Goal: Information Seeking & Learning: Learn about a topic

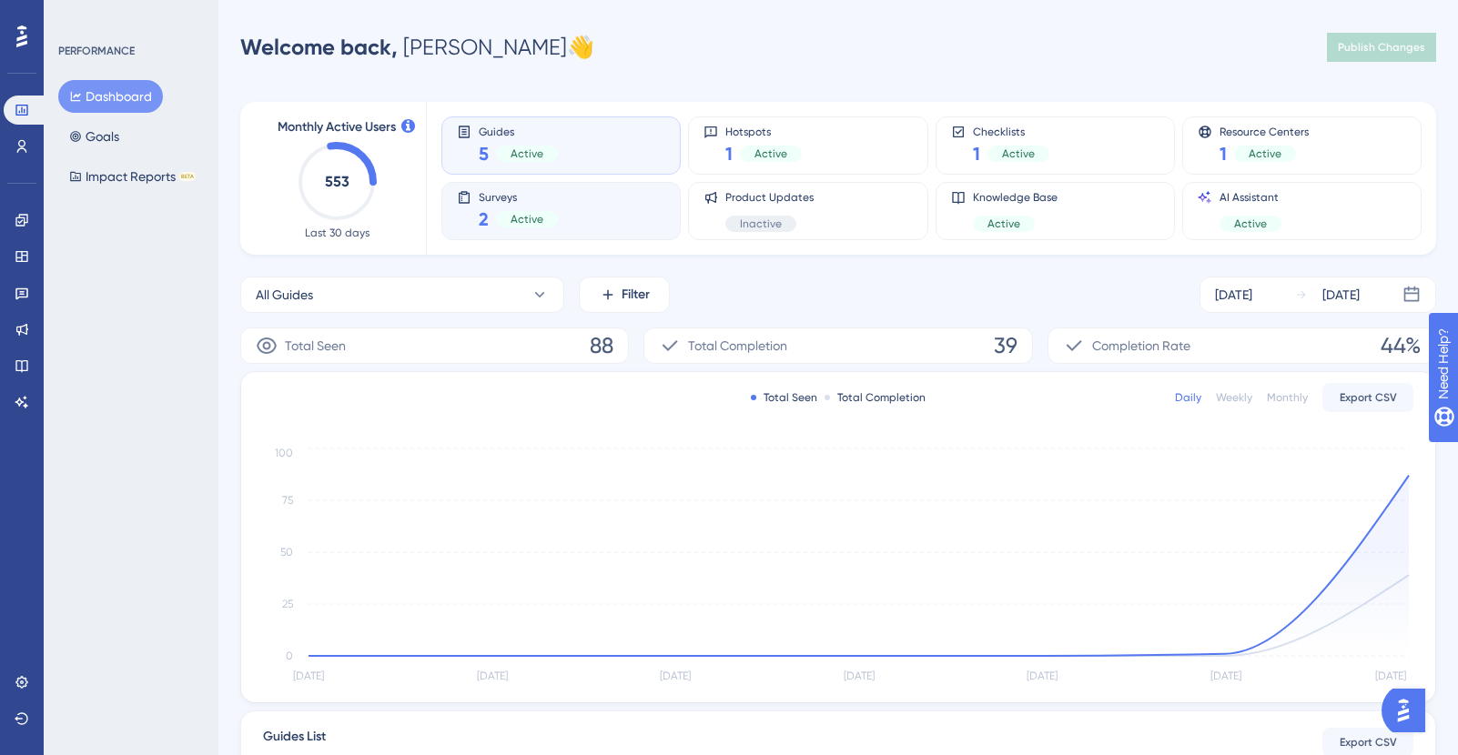
click at [561, 197] on div "Surveys 2 Active" at bounding box center [561, 211] width 208 height 42
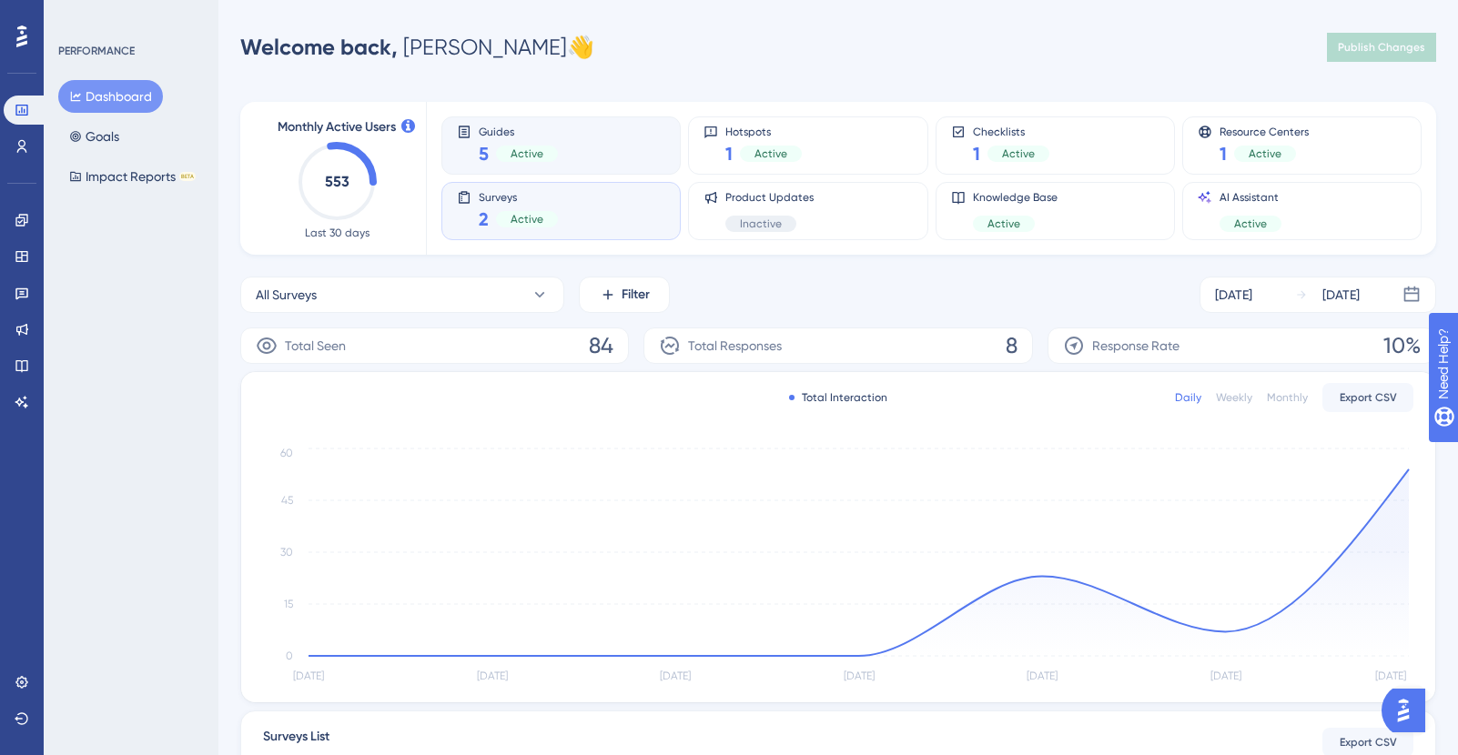
click at [599, 133] on div "Guides 5 Active" at bounding box center [561, 146] width 208 height 42
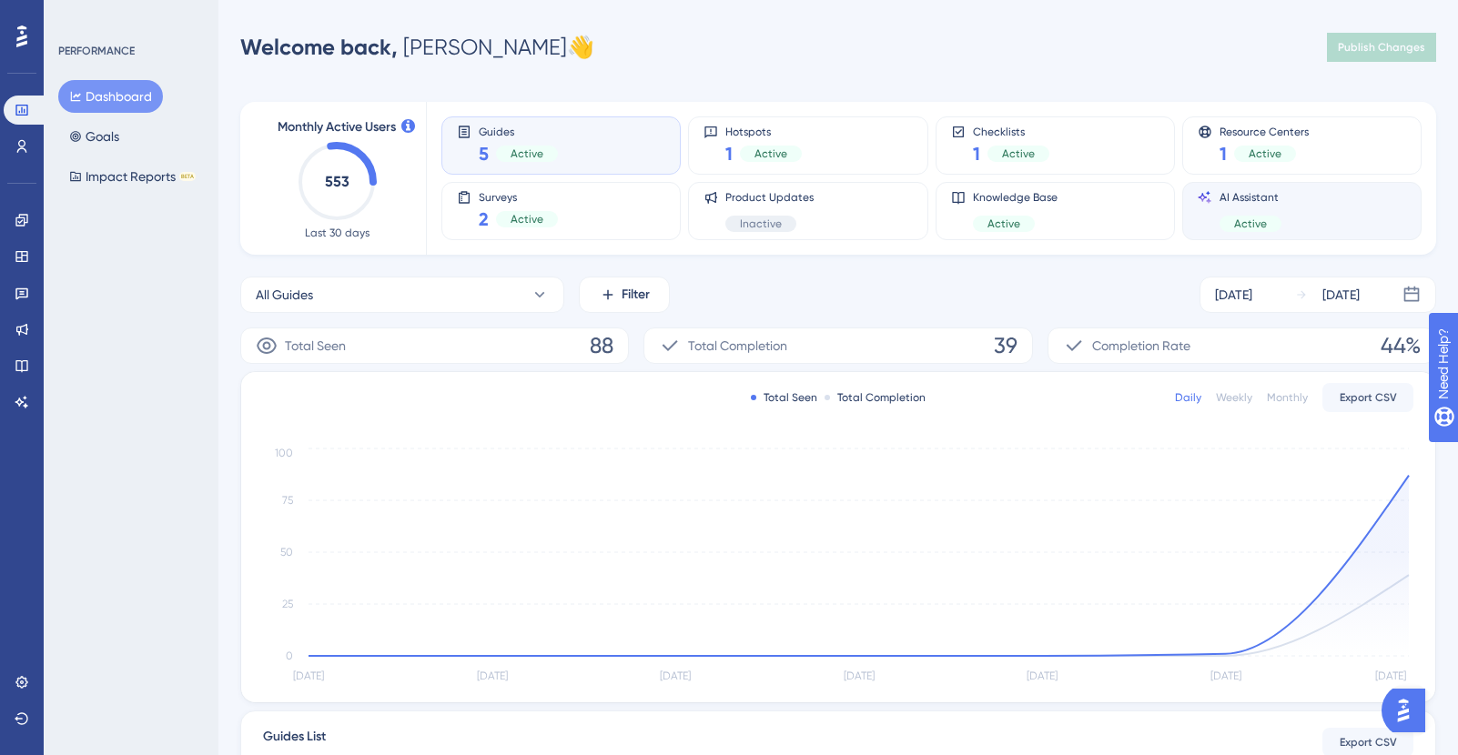
click at [1272, 219] on div "Active" at bounding box center [1250, 224] width 62 height 16
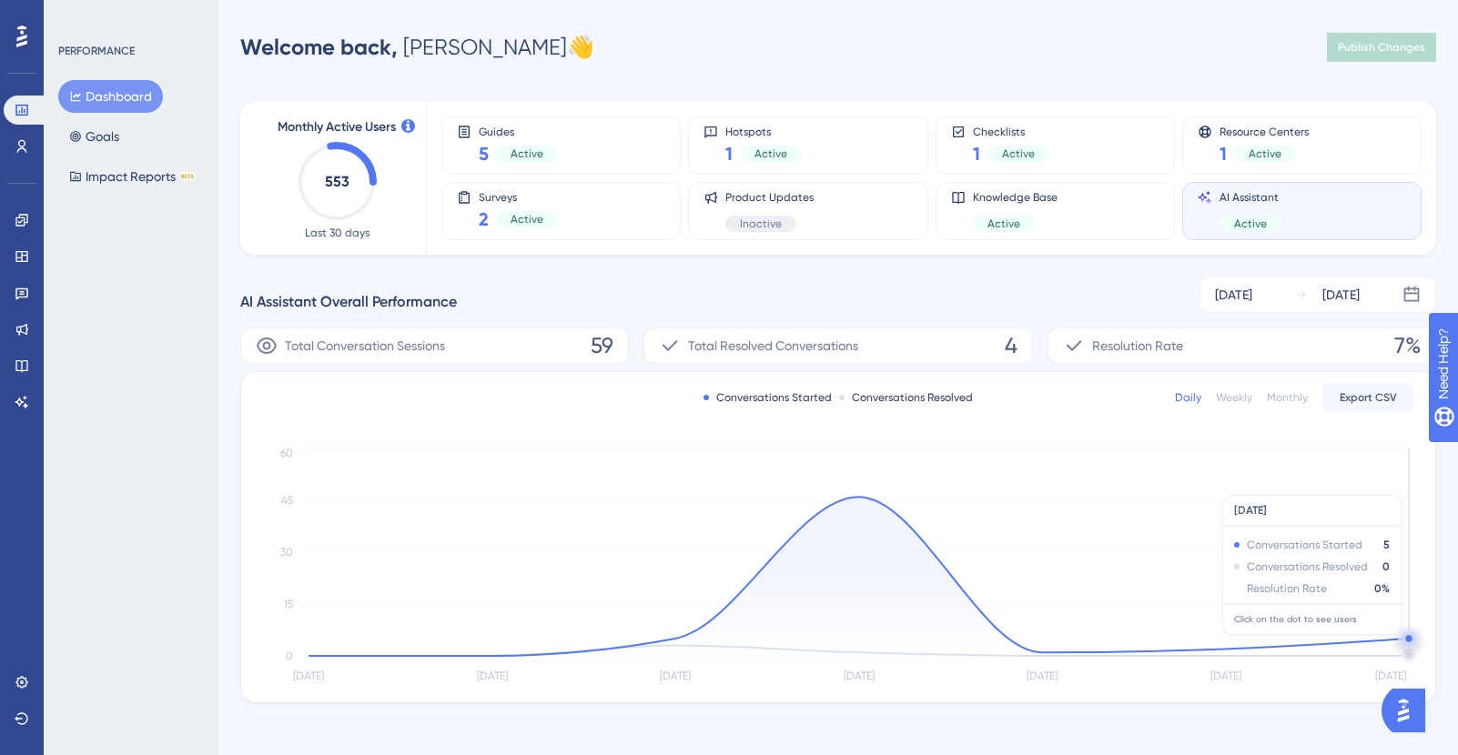
click at [1405, 397] on div "Conversations Started Conversations Resolved Daily Weekly Monthly Export CSV [D…" at bounding box center [838, 537] width 1194 height 330
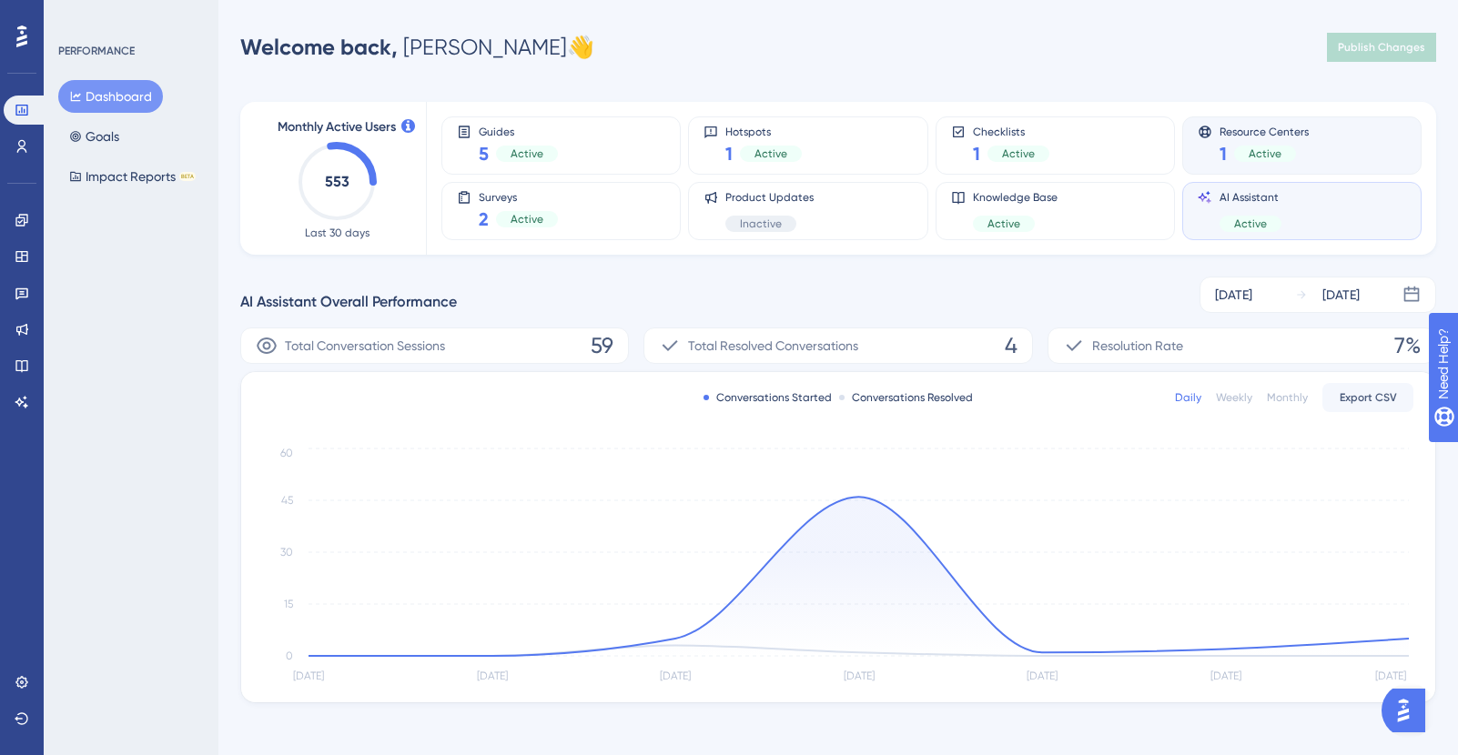
click at [1287, 123] on div "Resource Centers 1 Active" at bounding box center [1301, 145] width 239 height 58
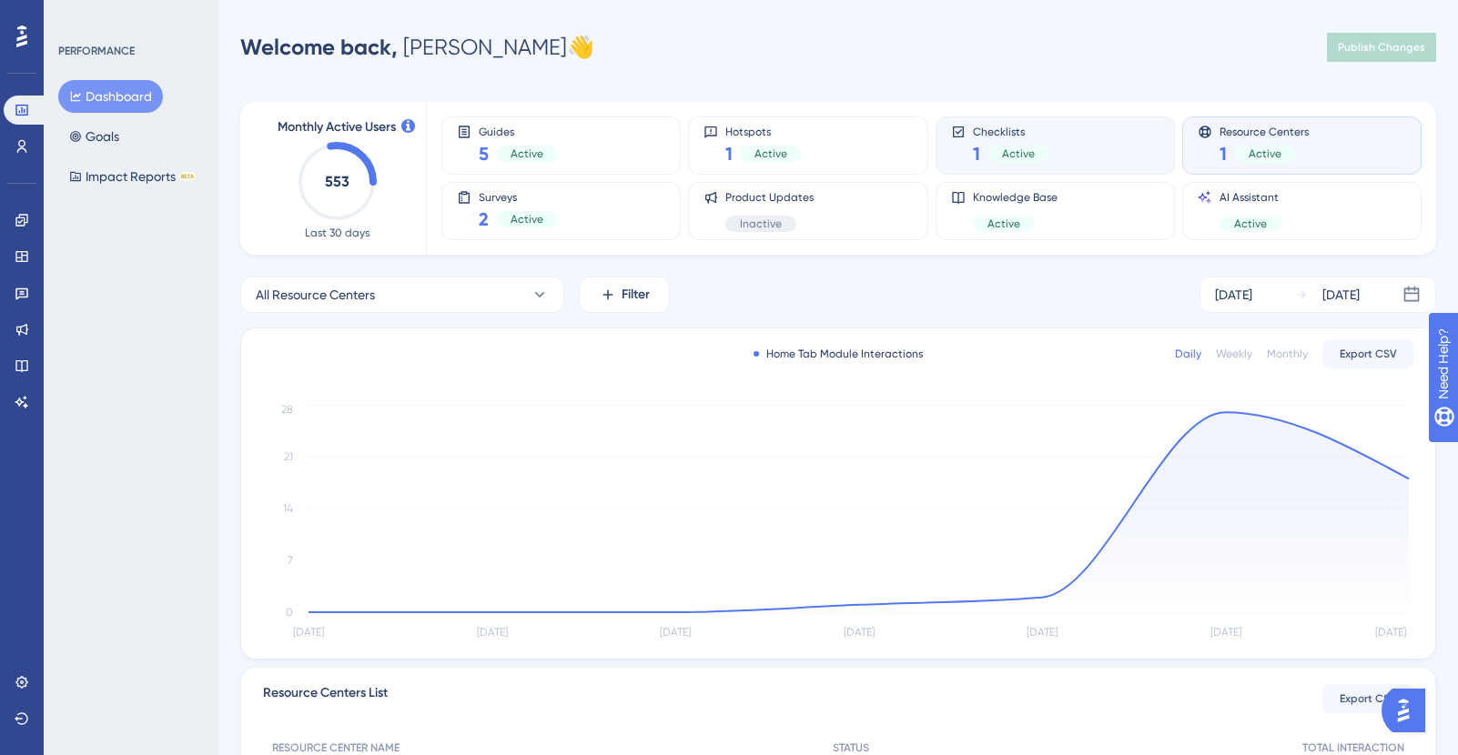
click at [1084, 137] on div "Checklists 1 Active" at bounding box center [1055, 146] width 208 height 42
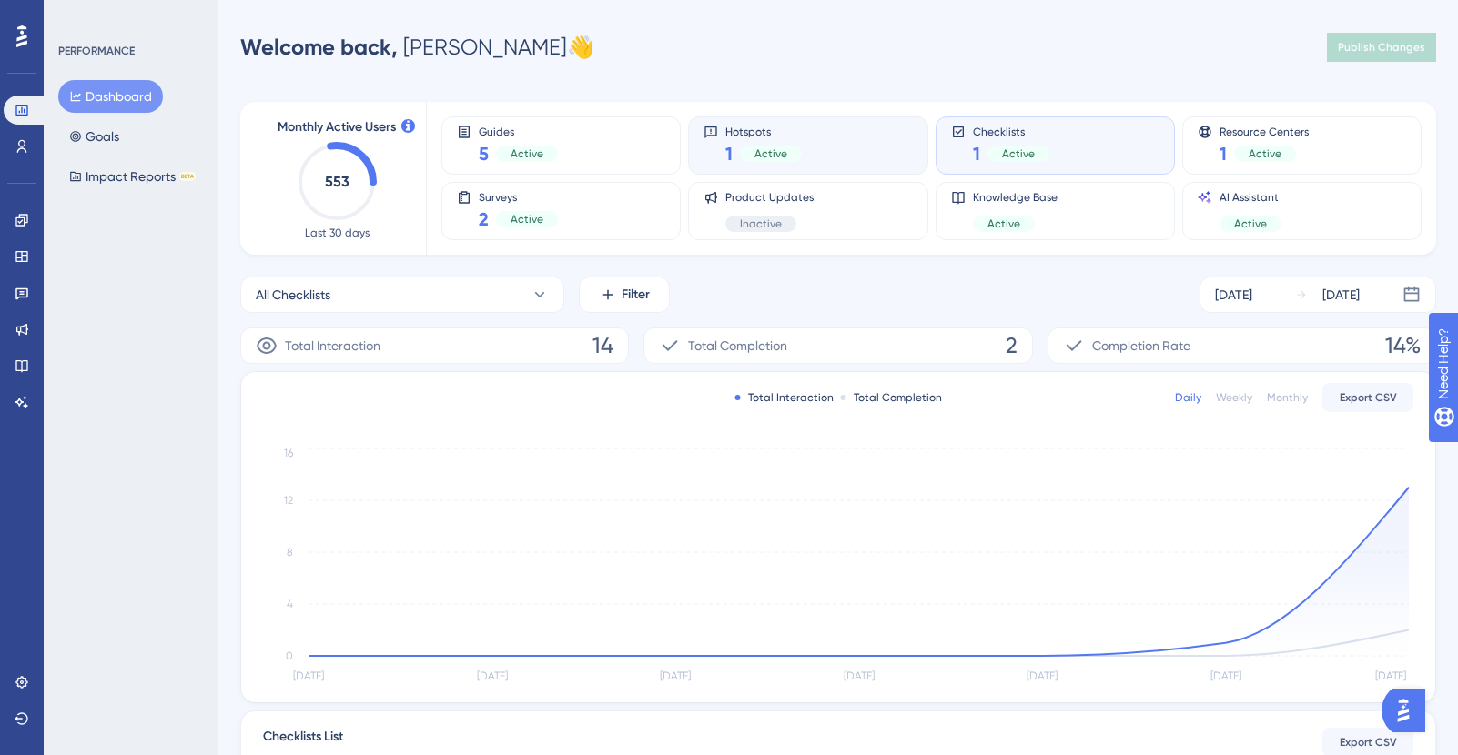
click at [816, 125] on div "Hotspots 1 Active" at bounding box center [807, 146] width 208 height 42
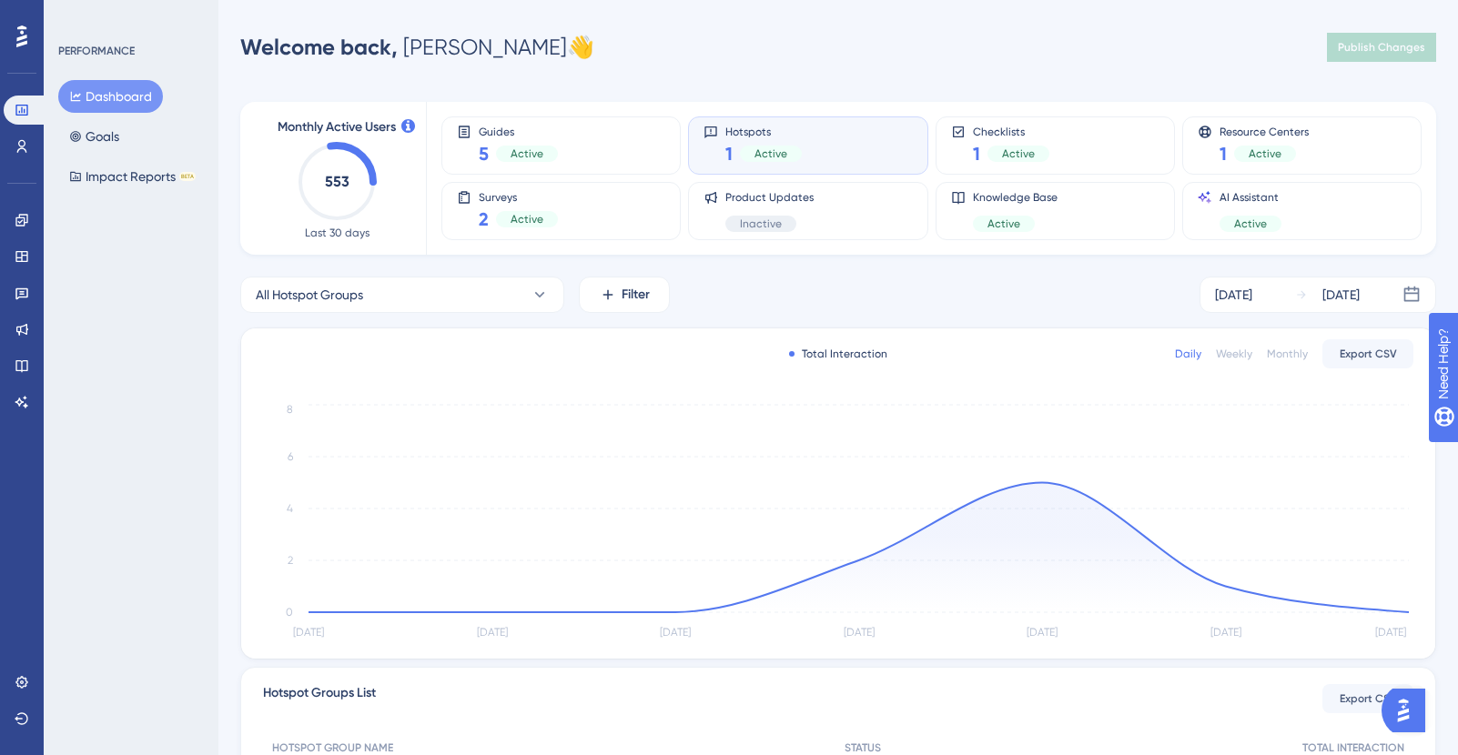
click at [793, 138] on div "Hotspots 1 Active" at bounding box center [763, 146] width 76 height 42
click at [12, 250] on link at bounding box center [22, 256] width 36 height 29
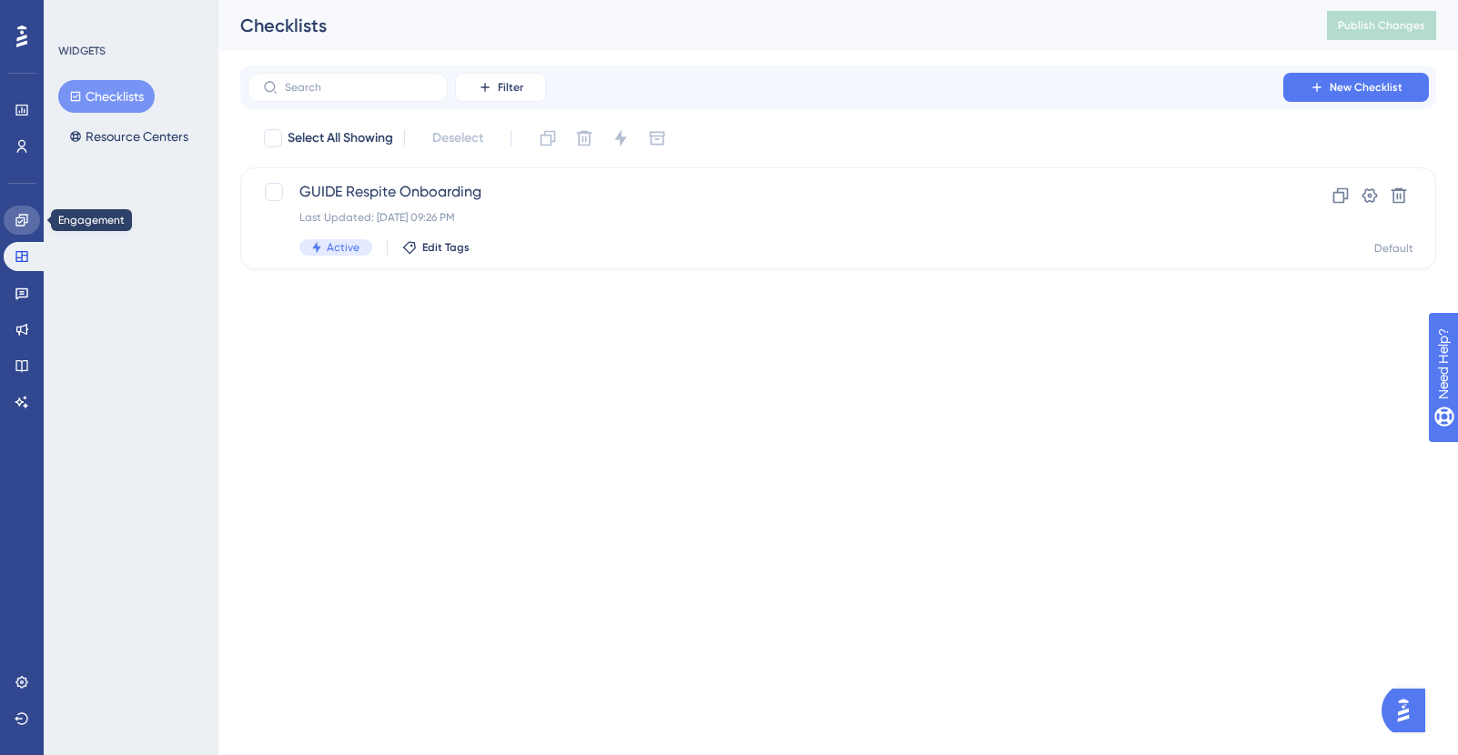
click at [16, 224] on icon at bounding box center [22, 220] width 15 height 15
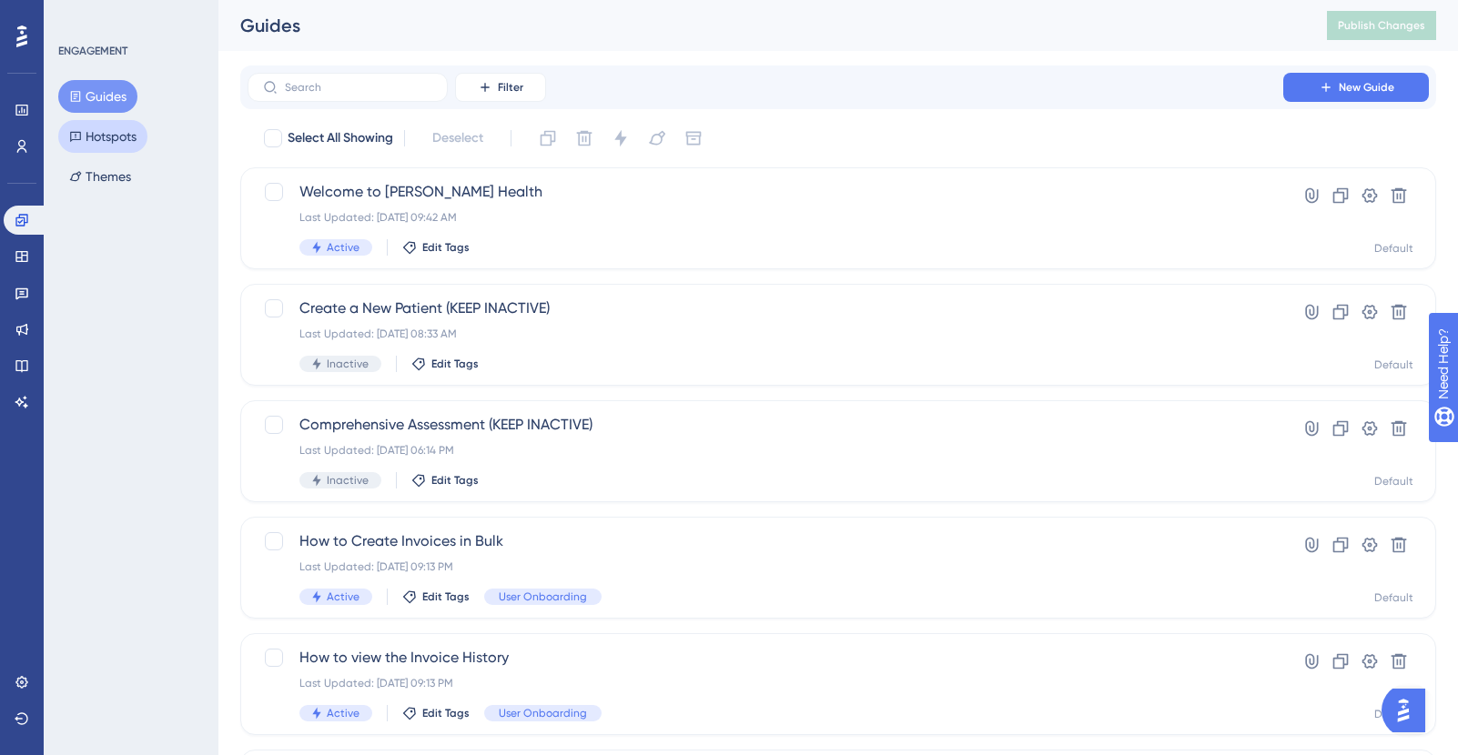
click at [145, 138] on button "Hotspots" at bounding box center [102, 136] width 89 height 33
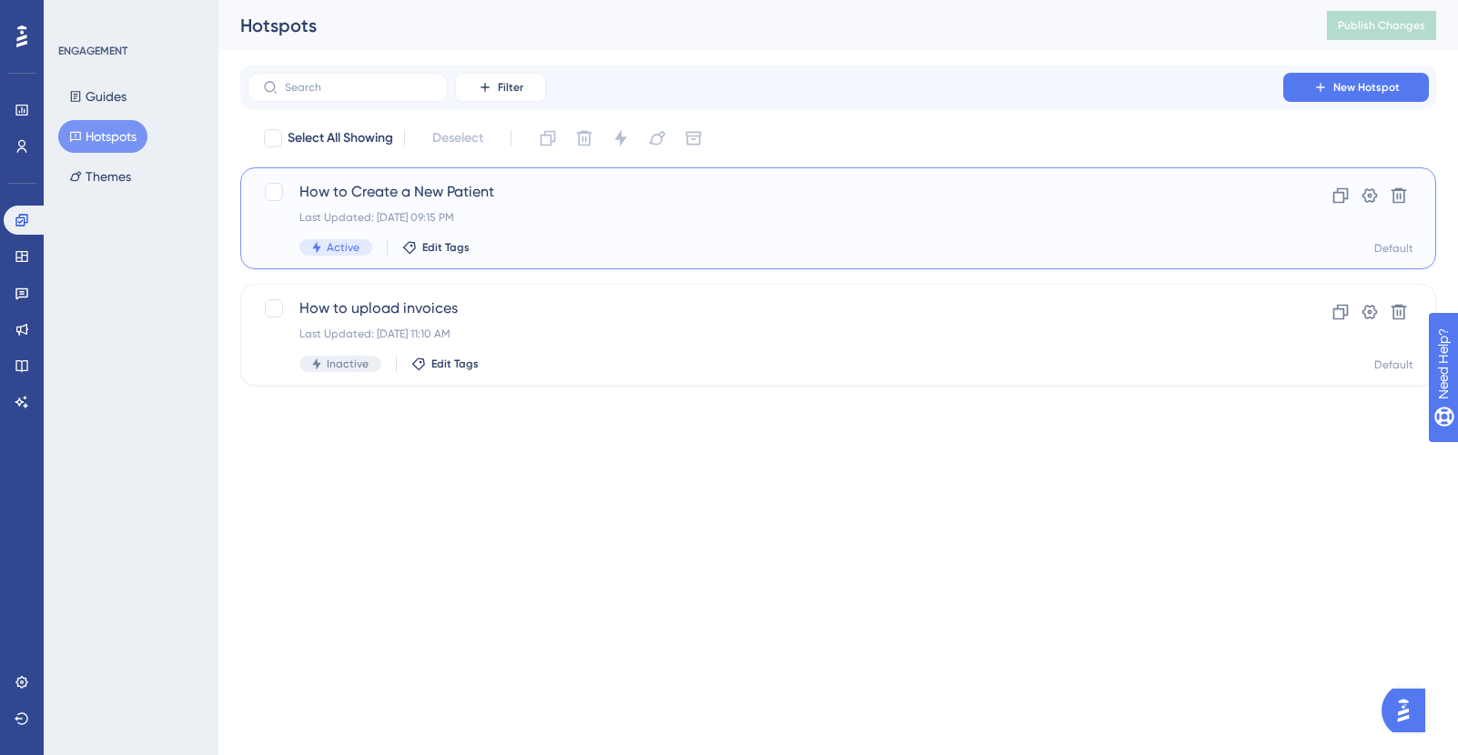
click at [374, 200] on span "How to Create a New Patient" at bounding box center [765, 192] width 932 height 22
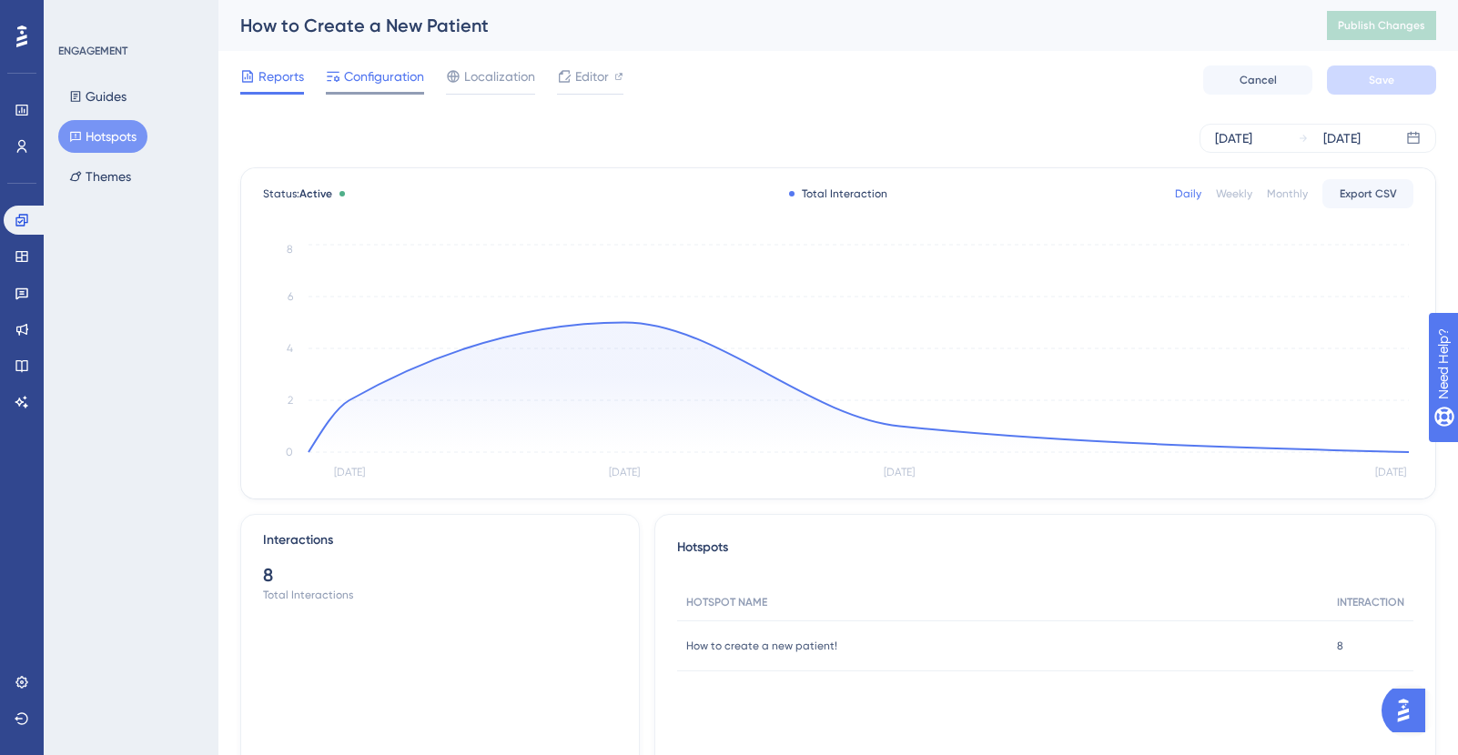
click at [389, 81] on span "Configuration" at bounding box center [384, 77] width 80 height 22
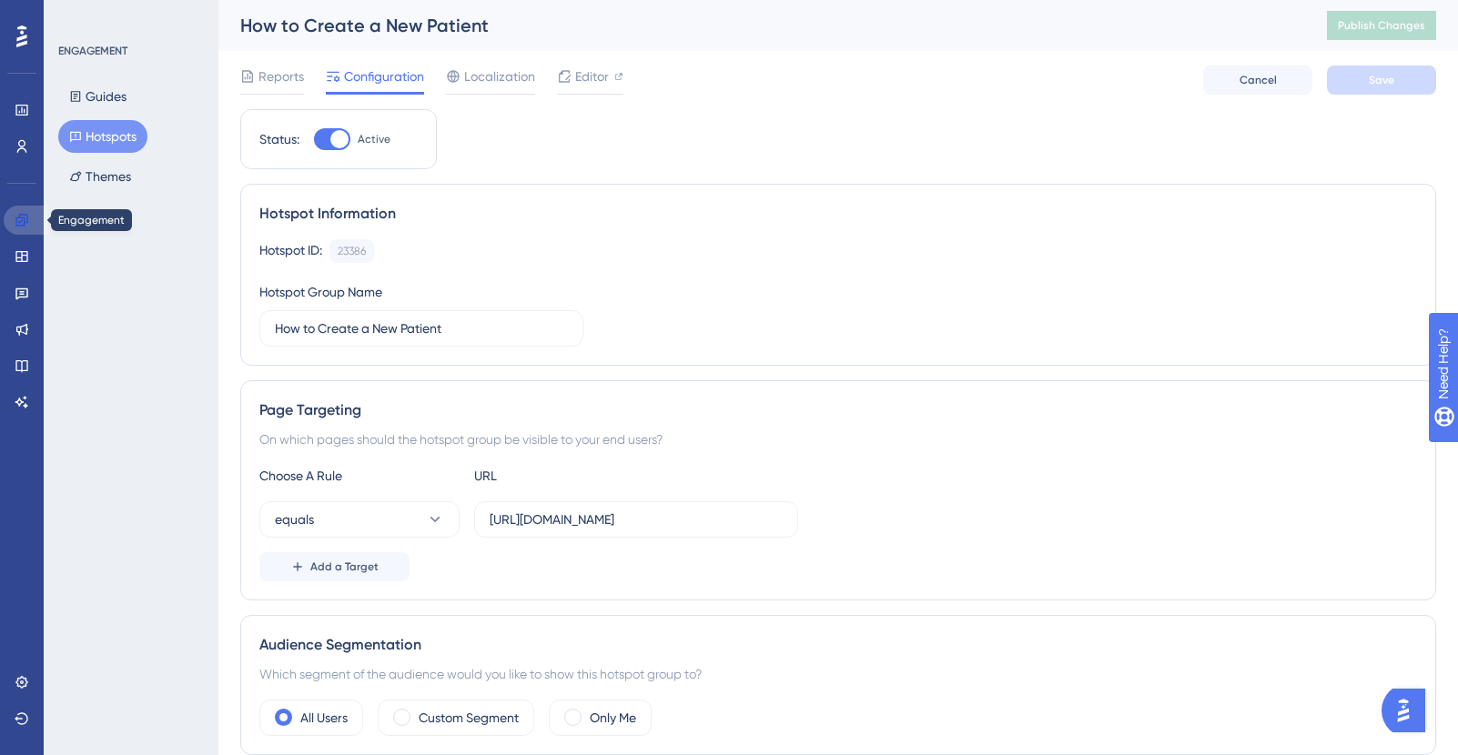
click at [17, 225] on icon at bounding box center [21, 220] width 12 height 12
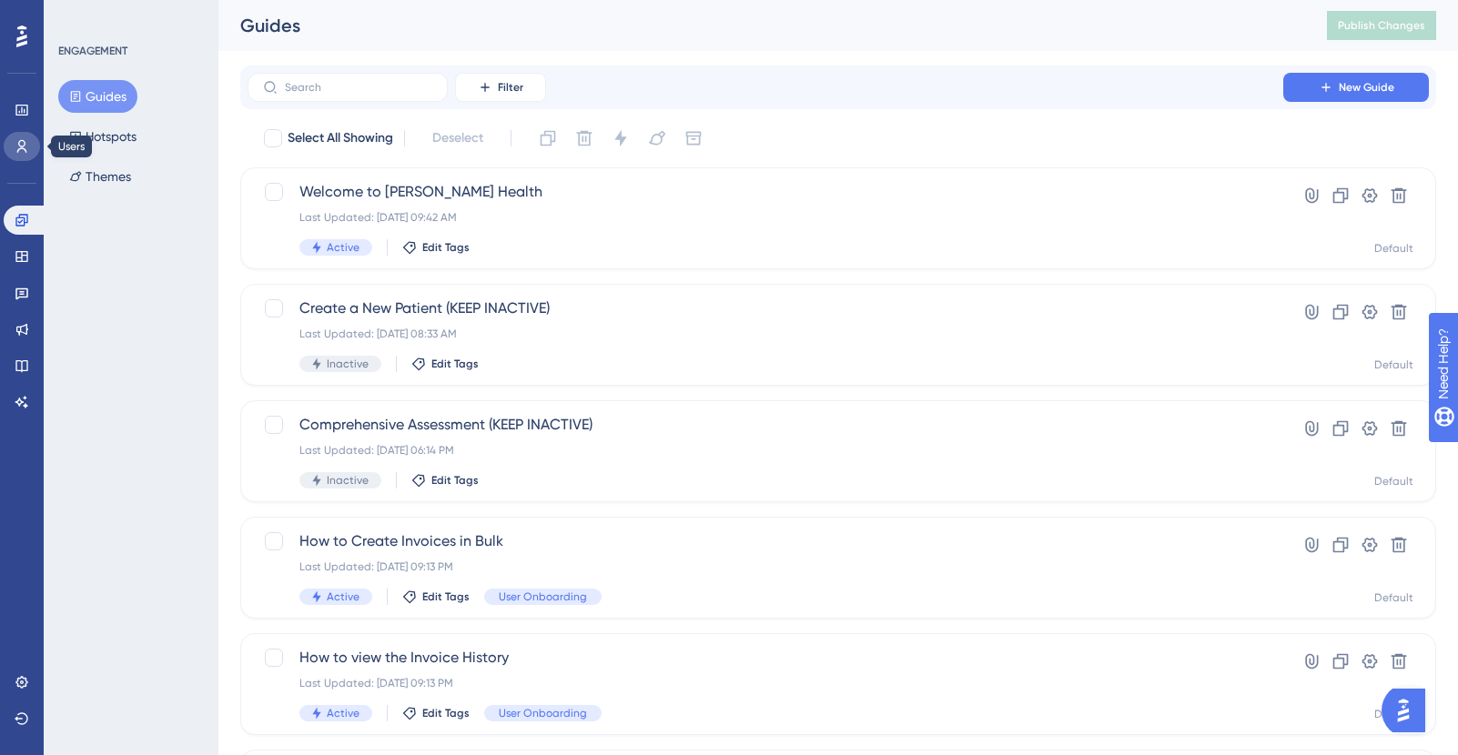
click at [20, 158] on link at bounding box center [22, 146] width 36 height 29
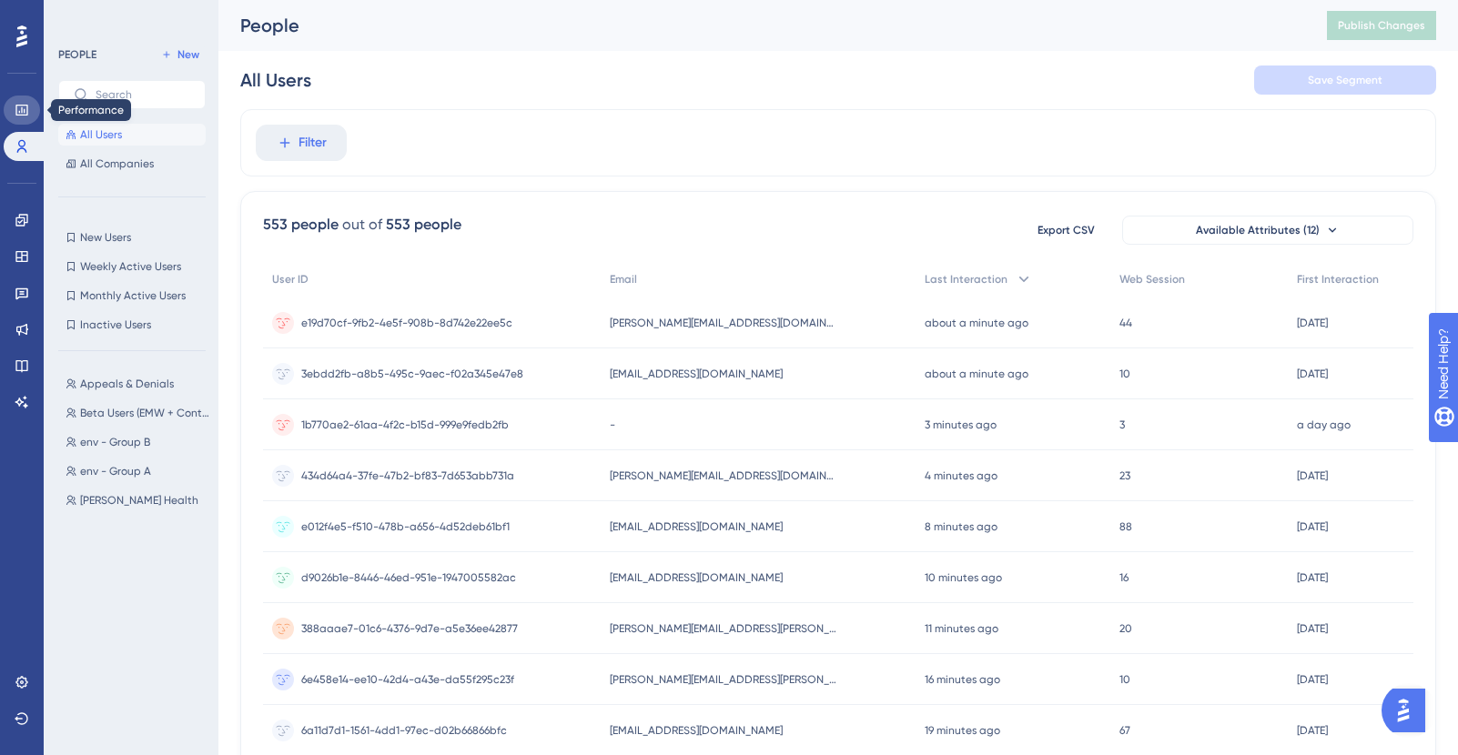
click at [26, 114] on icon at bounding box center [22, 110] width 15 height 15
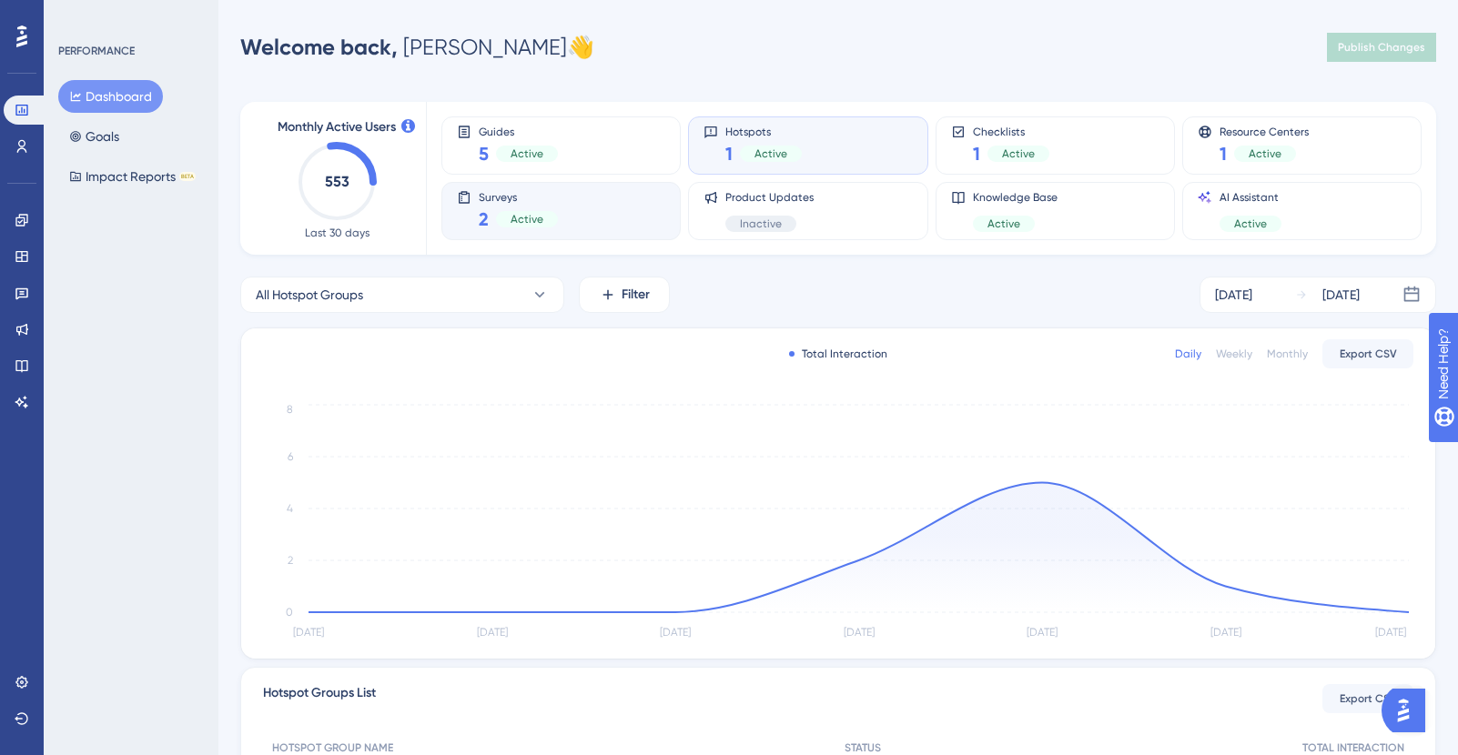
click at [582, 199] on div "Surveys 2 Active" at bounding box center [561, 211] width 208 height 42
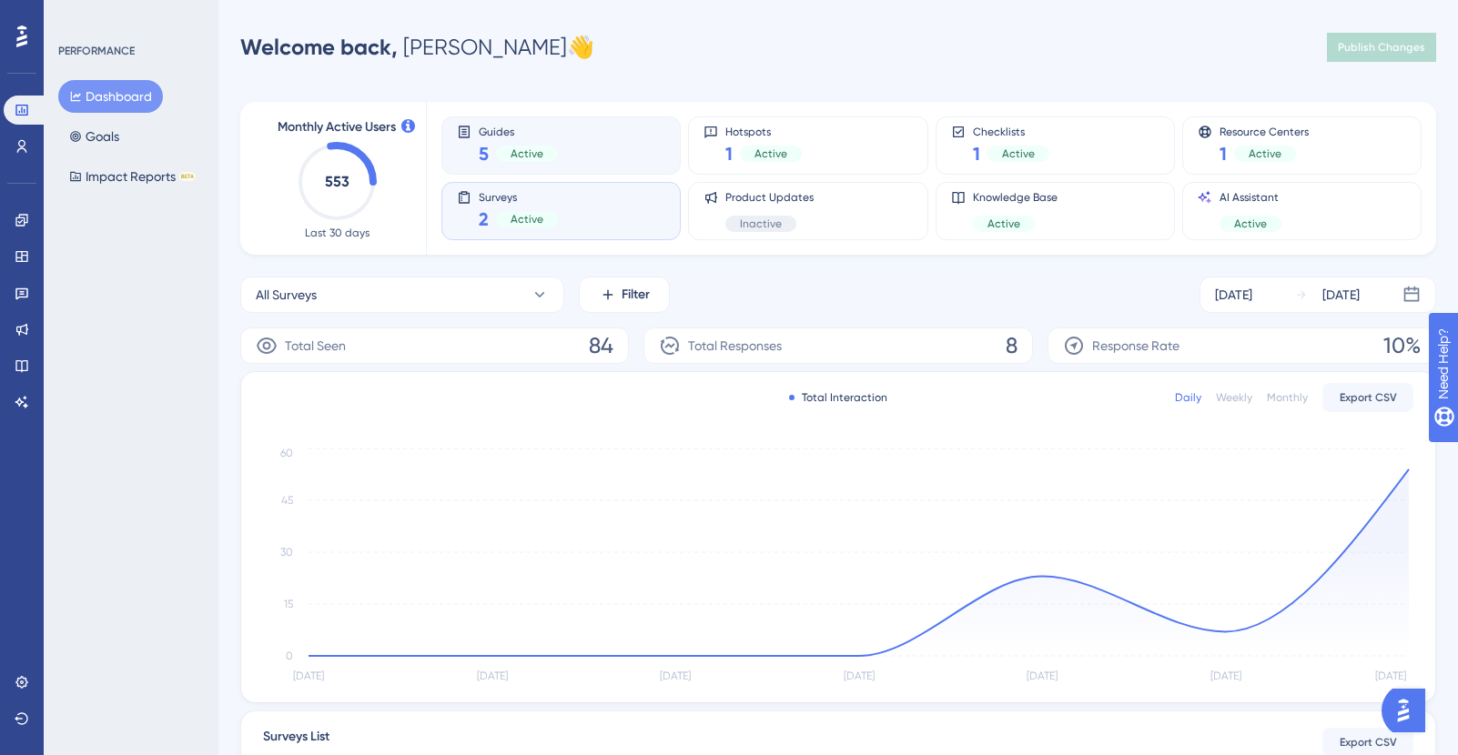
click at [588, 136] on div "Guides 5 Active" at bounding box center [561, 146] width 208 height 42
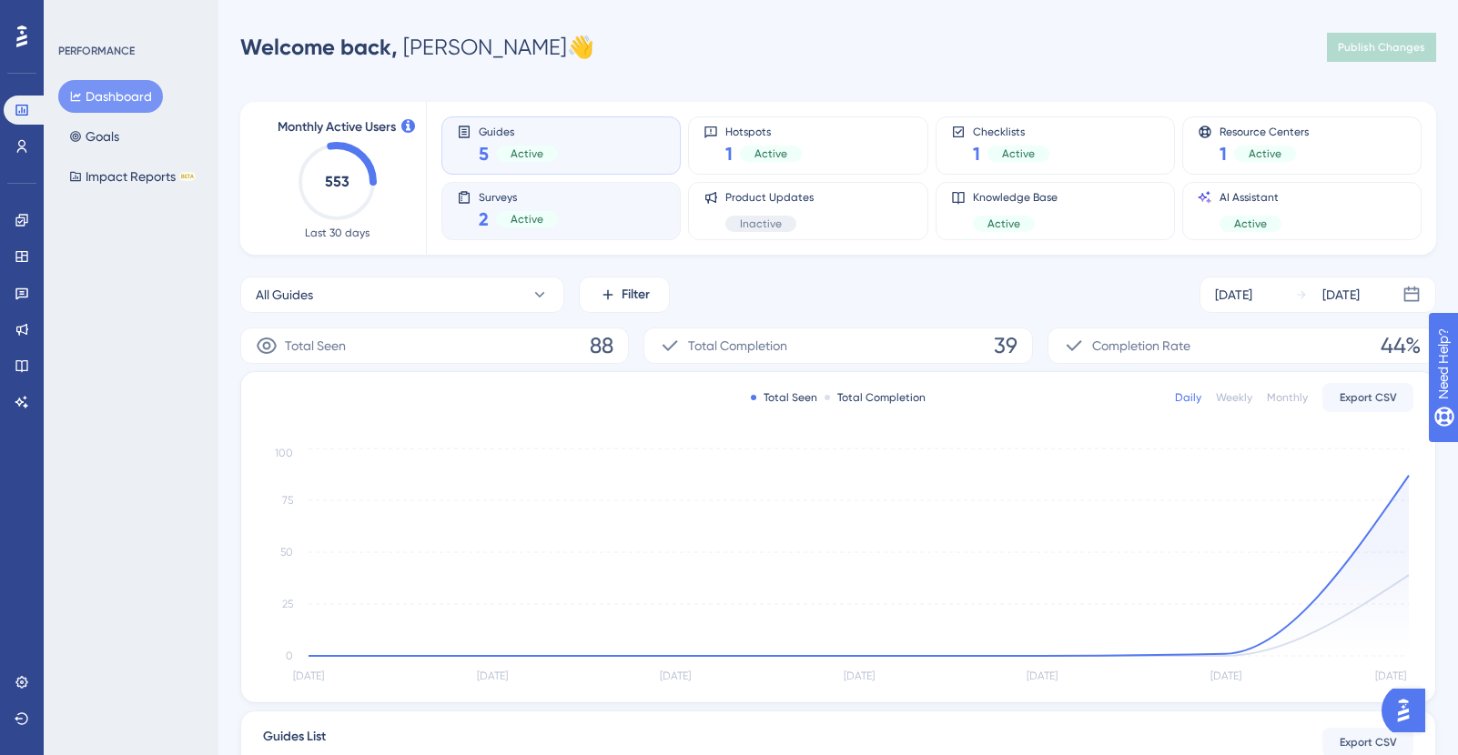
click at [561, 192] on div "Surveys 2 Active" at bounding box center [561, 211] width 208 height 42
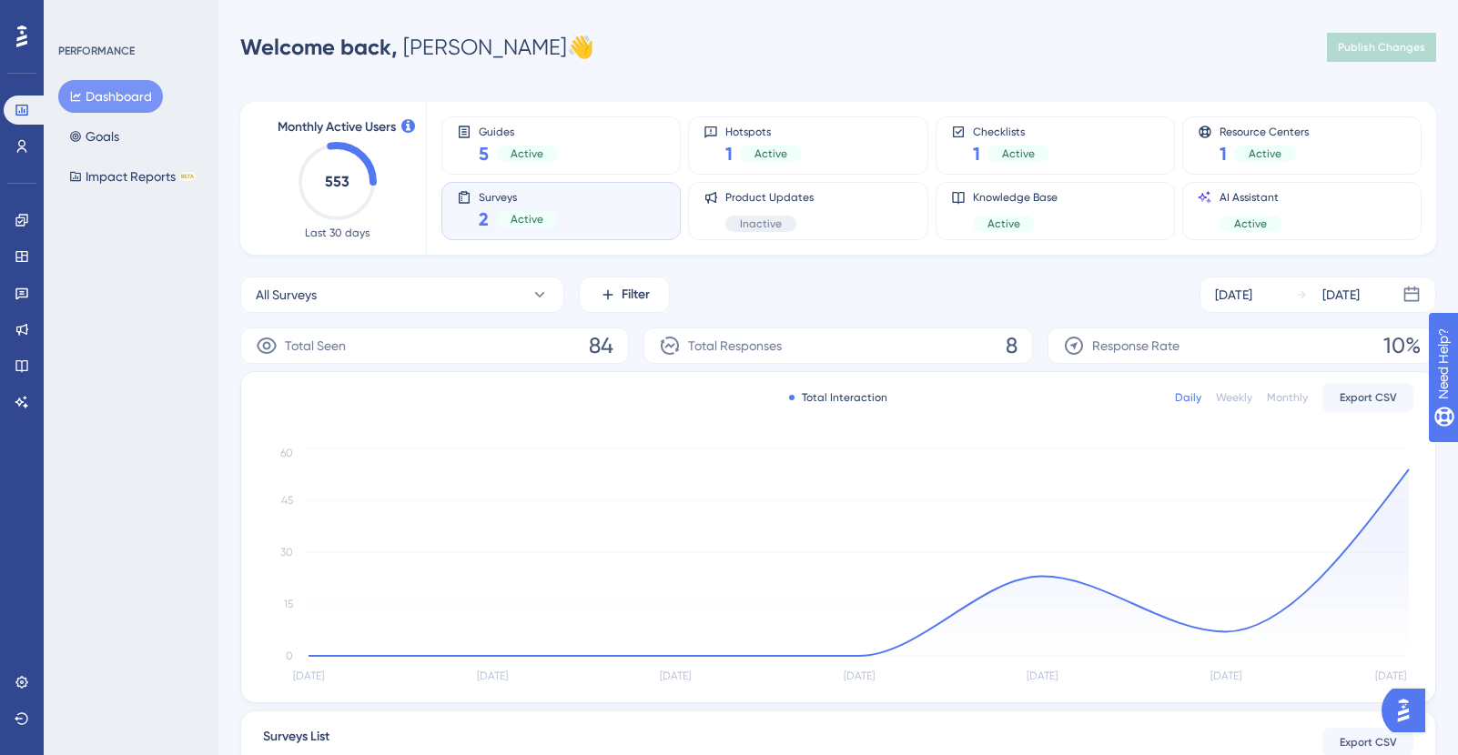
click at [617, 115] on div "Guides 5 Active Hotspots 1 Active Checklists 1 Active Resource Centers 1 Active…" at bounding box center [920, 178] width 958 height 153
click at [590, 153] on div "Guides 5 Active" at bounding box center [561, 146] width 208 height 42
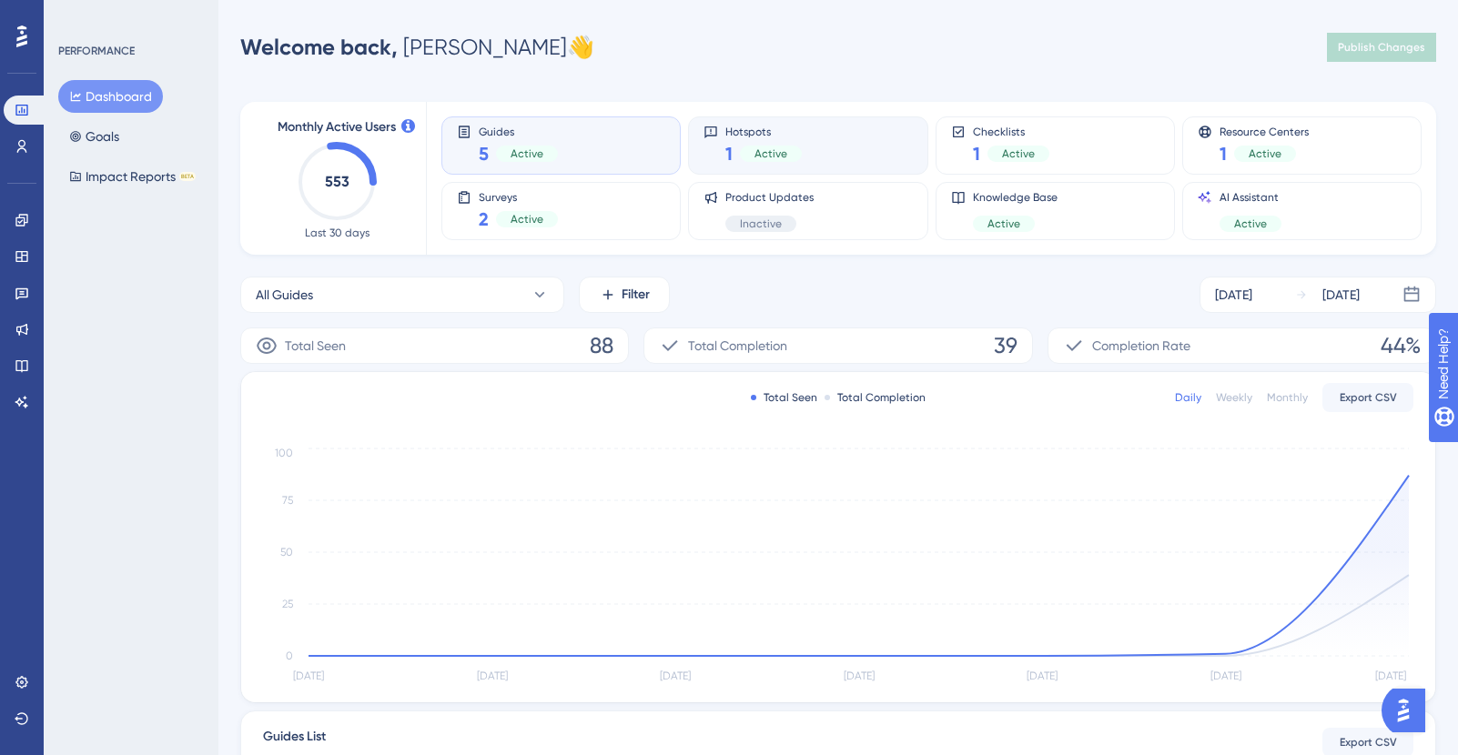
click at [800, 155] on div "Active" at bounding box center [771, 154] width 62 height 16
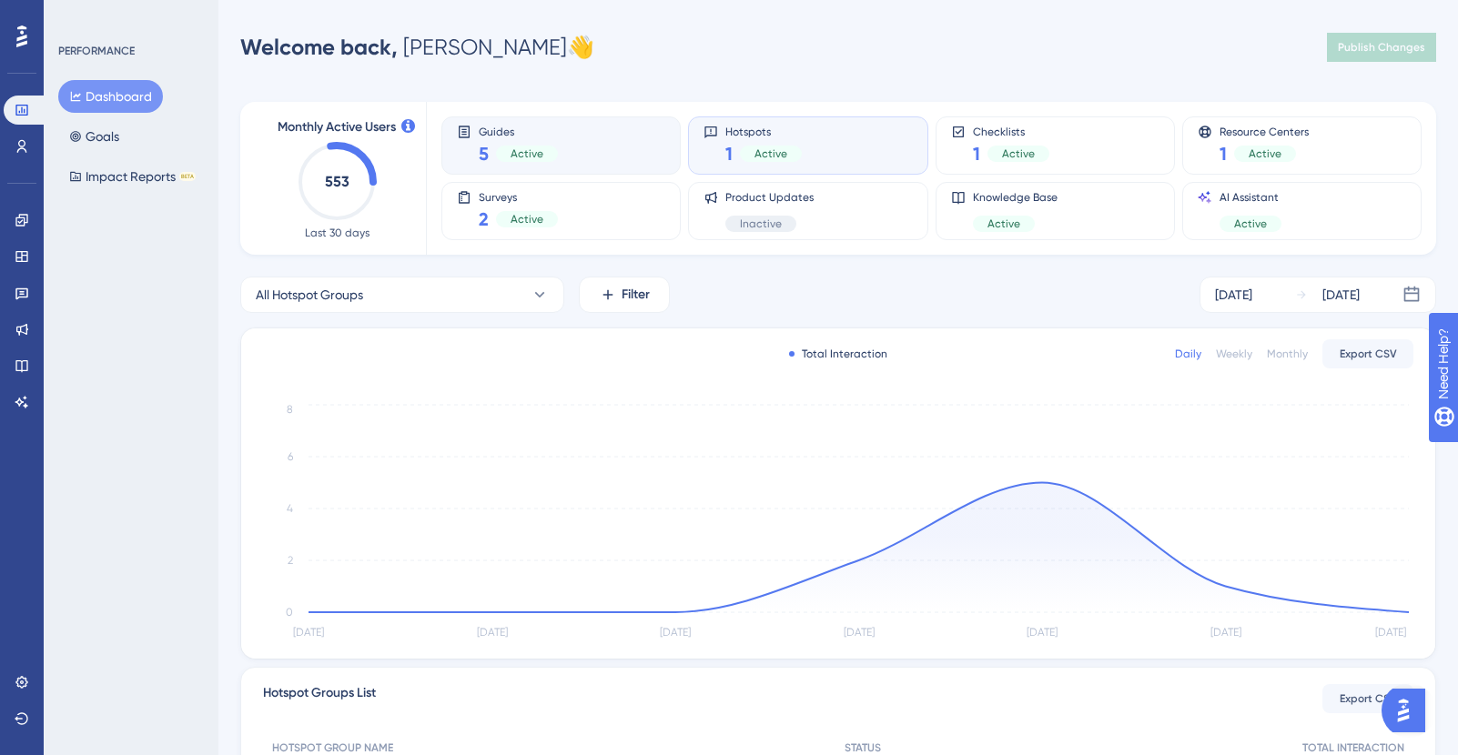
click at [600, 146] on div "Guides 5 Active" at bounding box center [561, 146] width 208 height 42
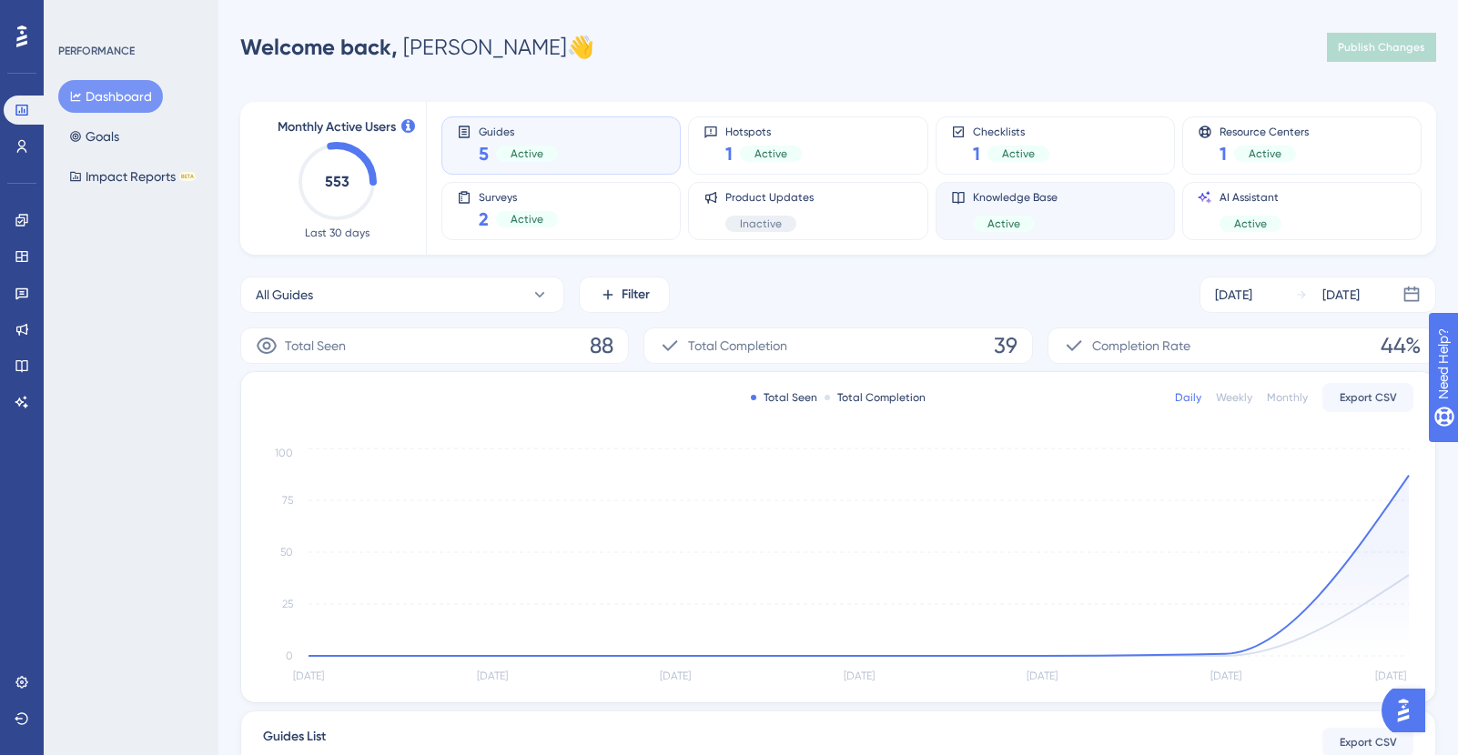
click at [1013, 217] on span "Active" at bounding box center [1003, 224] width 33 height 15
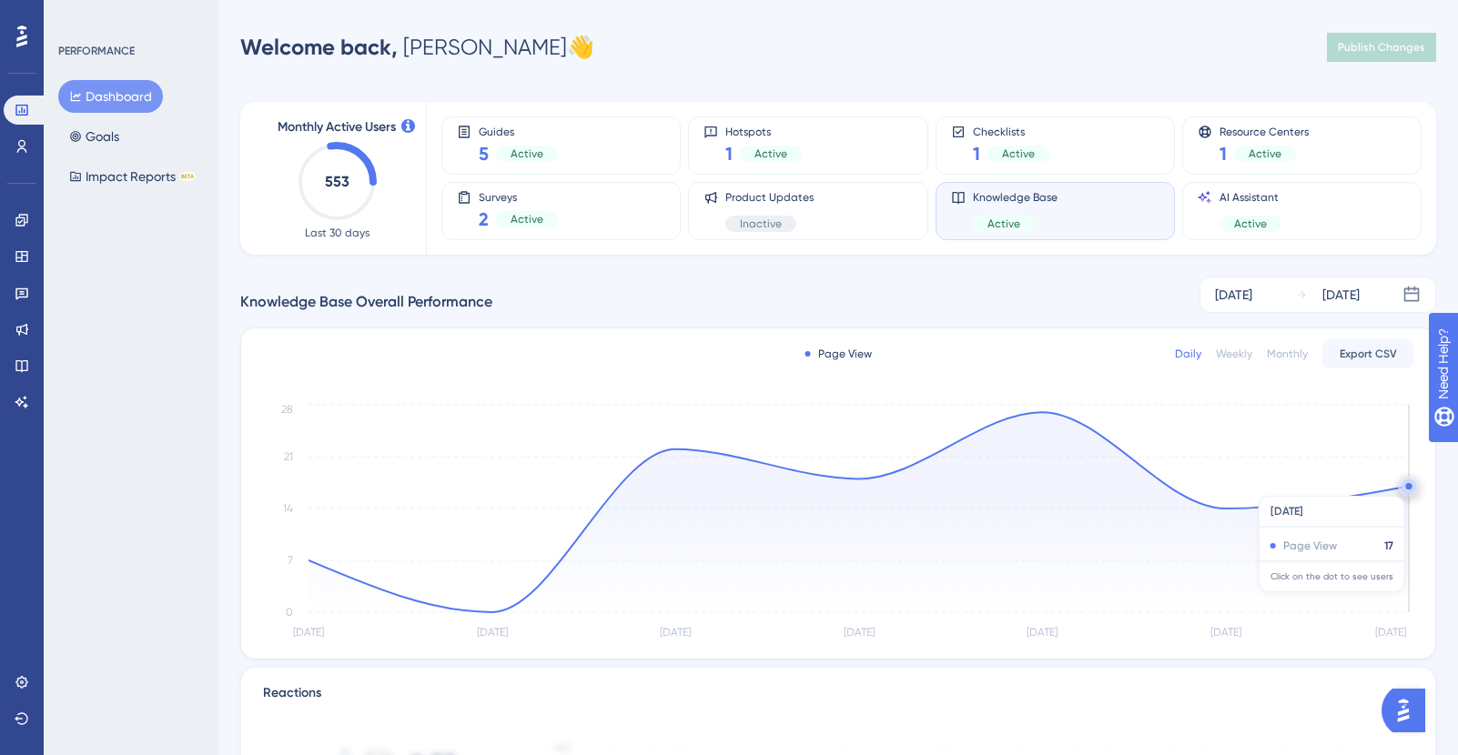
click at [1405, 487] on circle at bounding box center [1408, 486] width 15 height 15
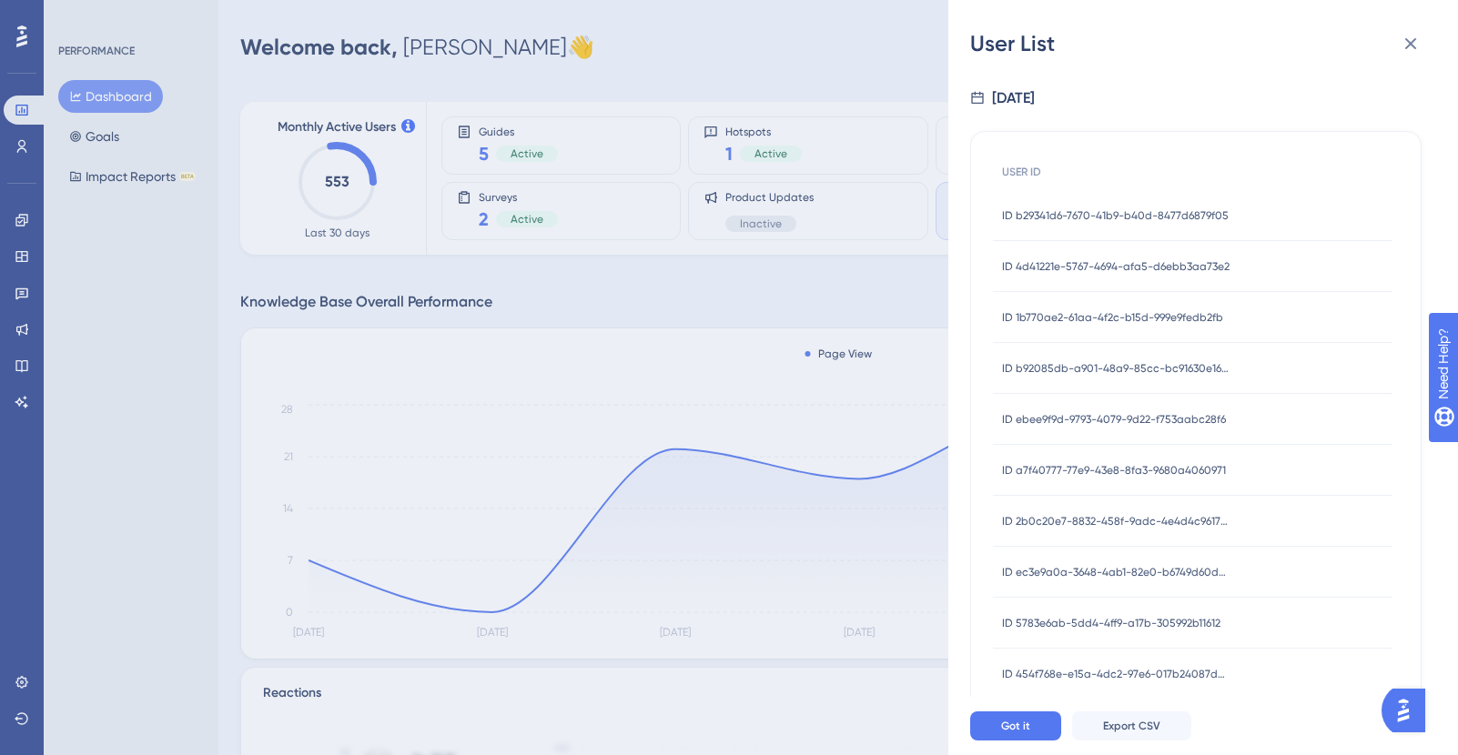
click at [1079, 210] on span "ID b29341d6-7670-41b9-b40d-8477d6879f05" at bounding box center [1115, 215] width 227 height 15
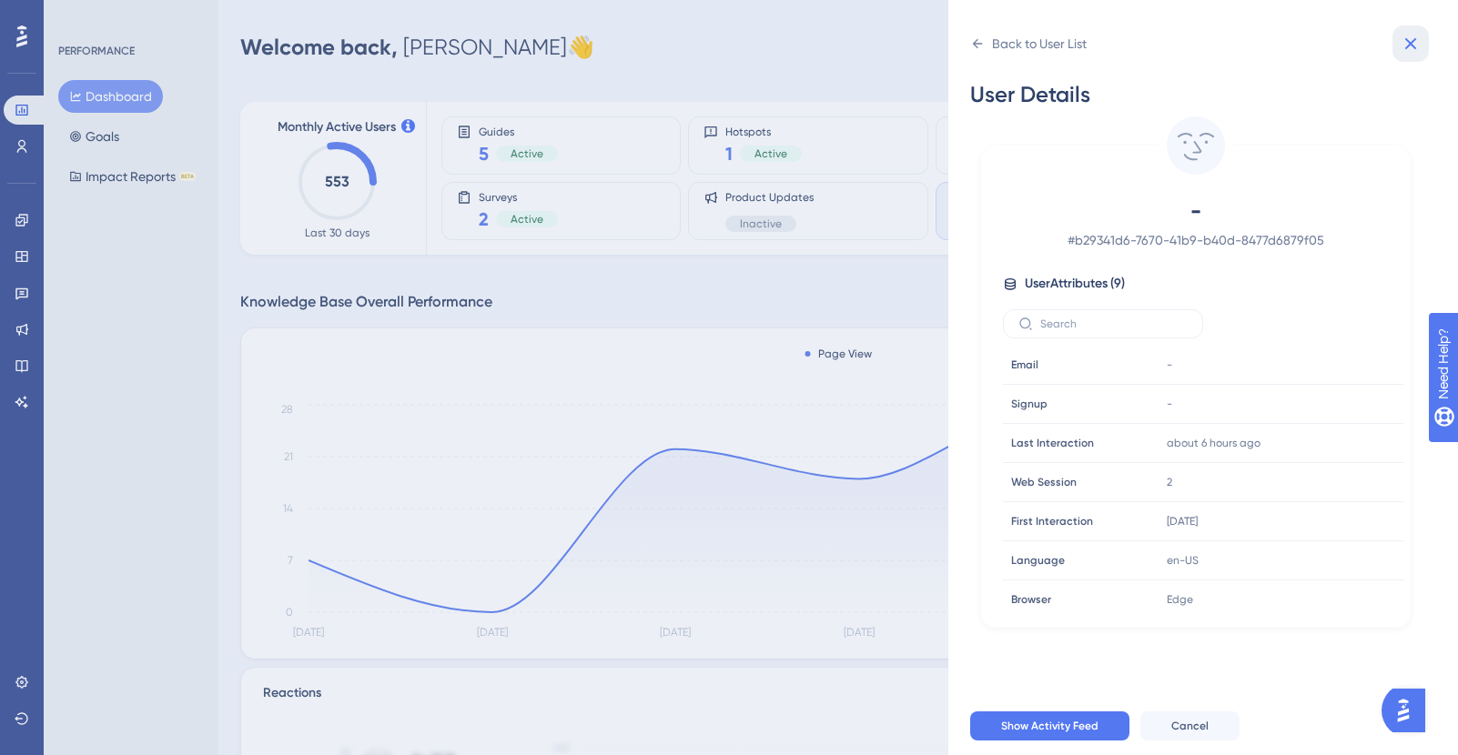
click at [1412, 47] on icon at bounding box center [1410, 44] width 22 height 22
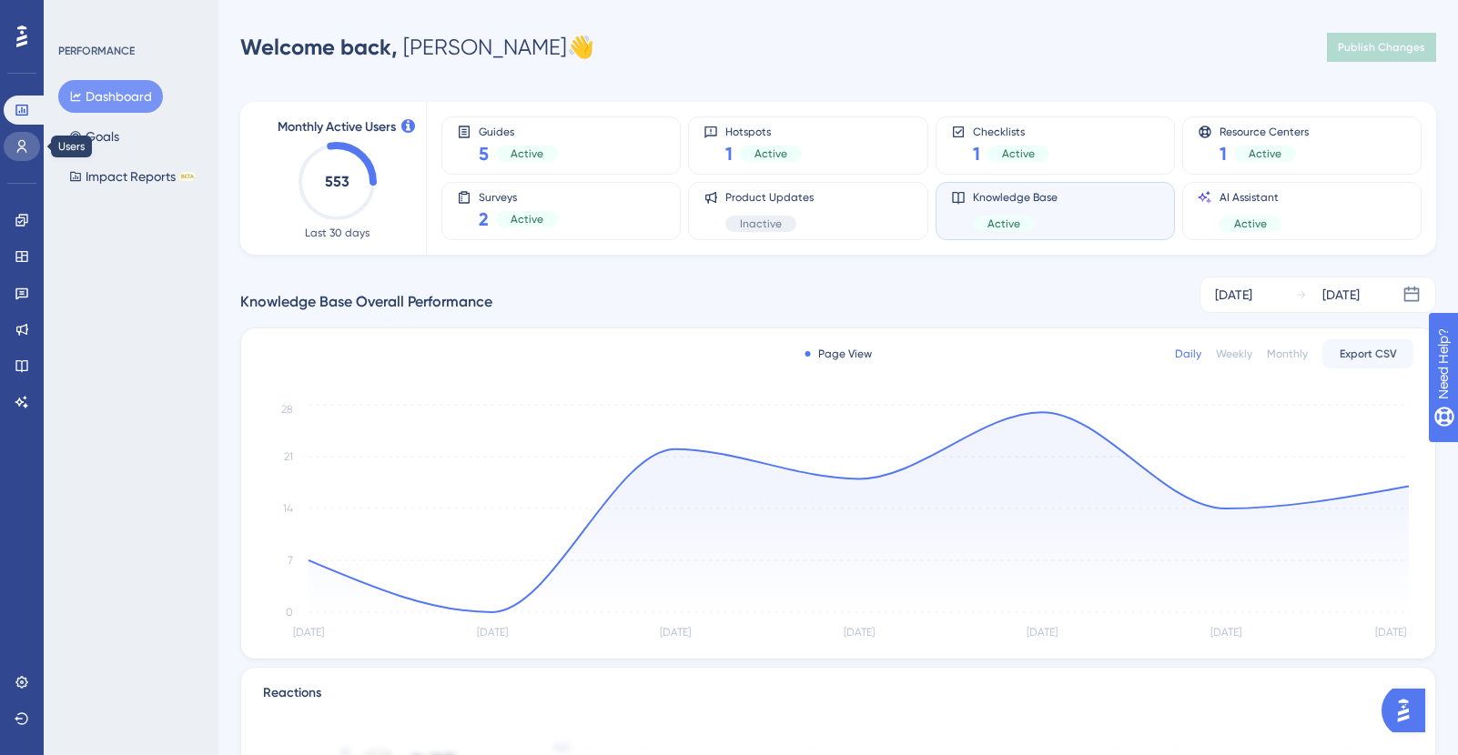
click at [17, 148] on icon at bounding box center [22, 146] width 15 height 15
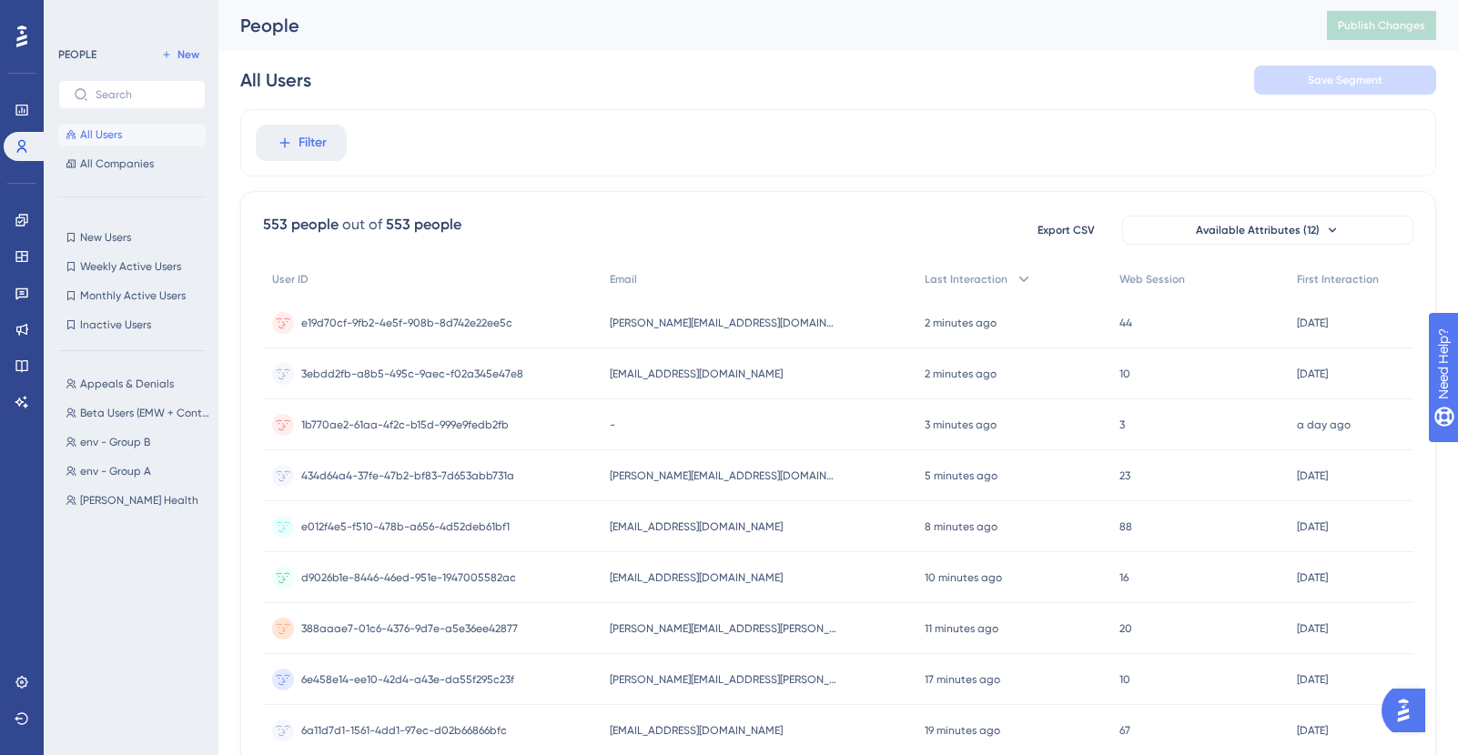
click at [25, 350] on div "Engagement Widgets Feedback Product Updates Knowledge Base AI Assistant" at bounding box center [22, 311] width 36 height 211
click at [24, 368] on icon at bounding box center [22, 365] width 15 height 15
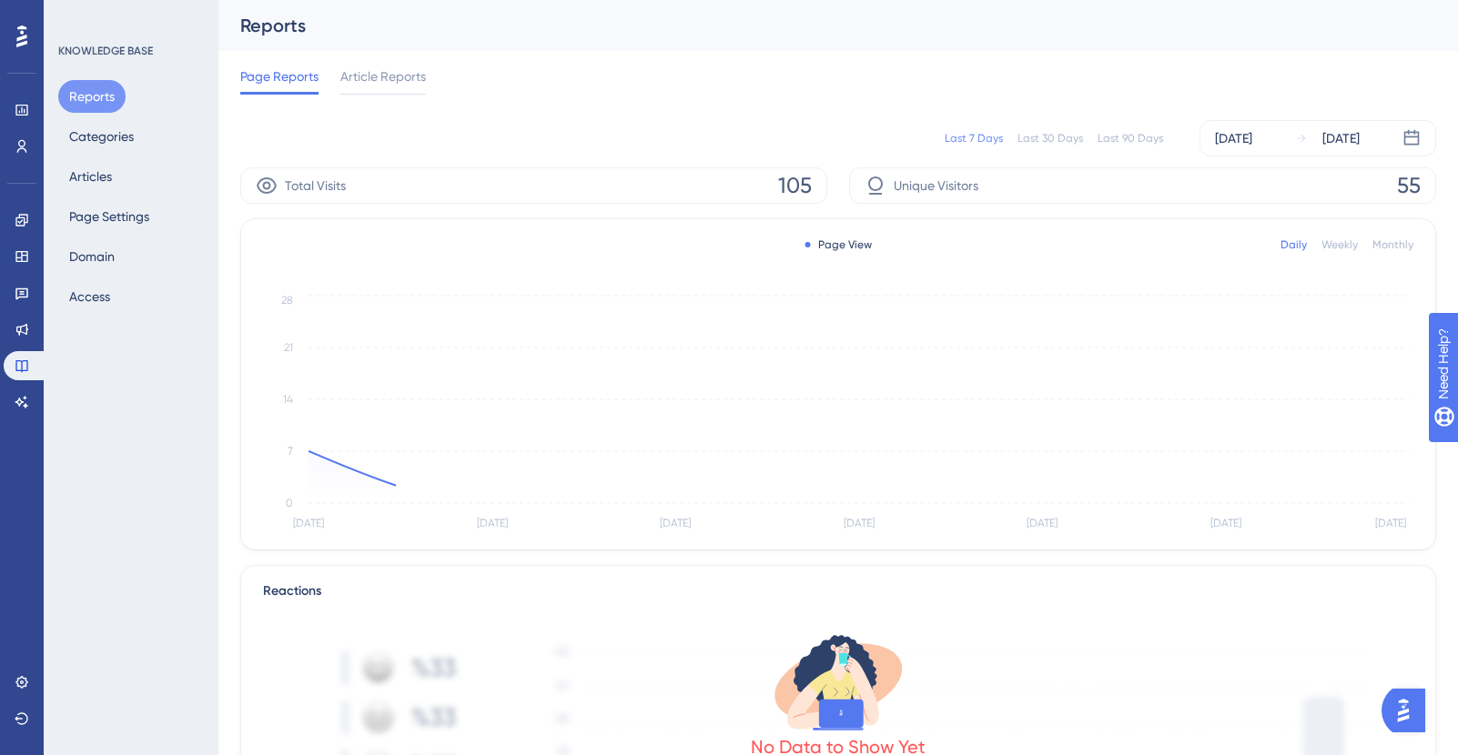
click at [92, 193] on div "Reports Categories Articles Page Settings Domain Access" at bounding box center [131, 196] width 147 height 233
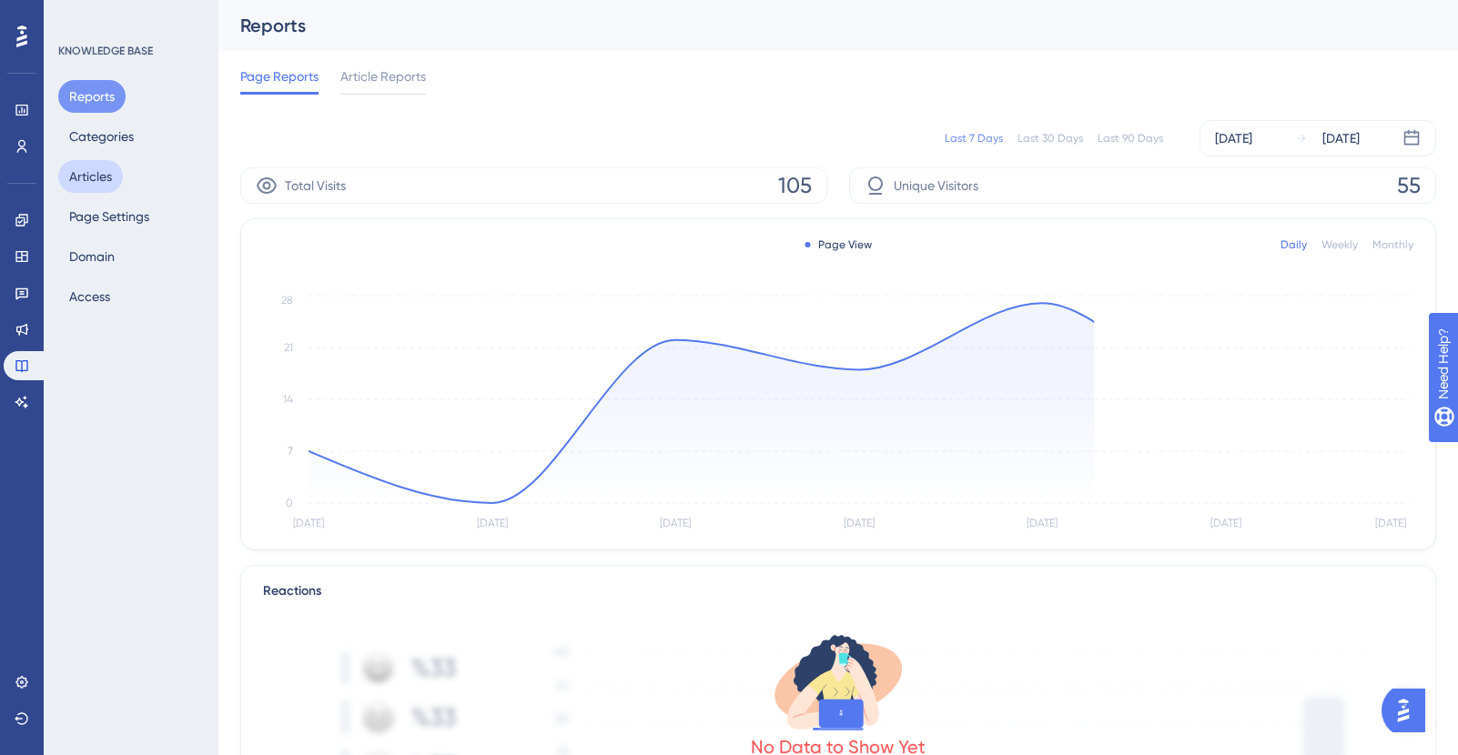
click at [96, 177] on button "Articles" at bounding box center [90, 176] width 65 height 33
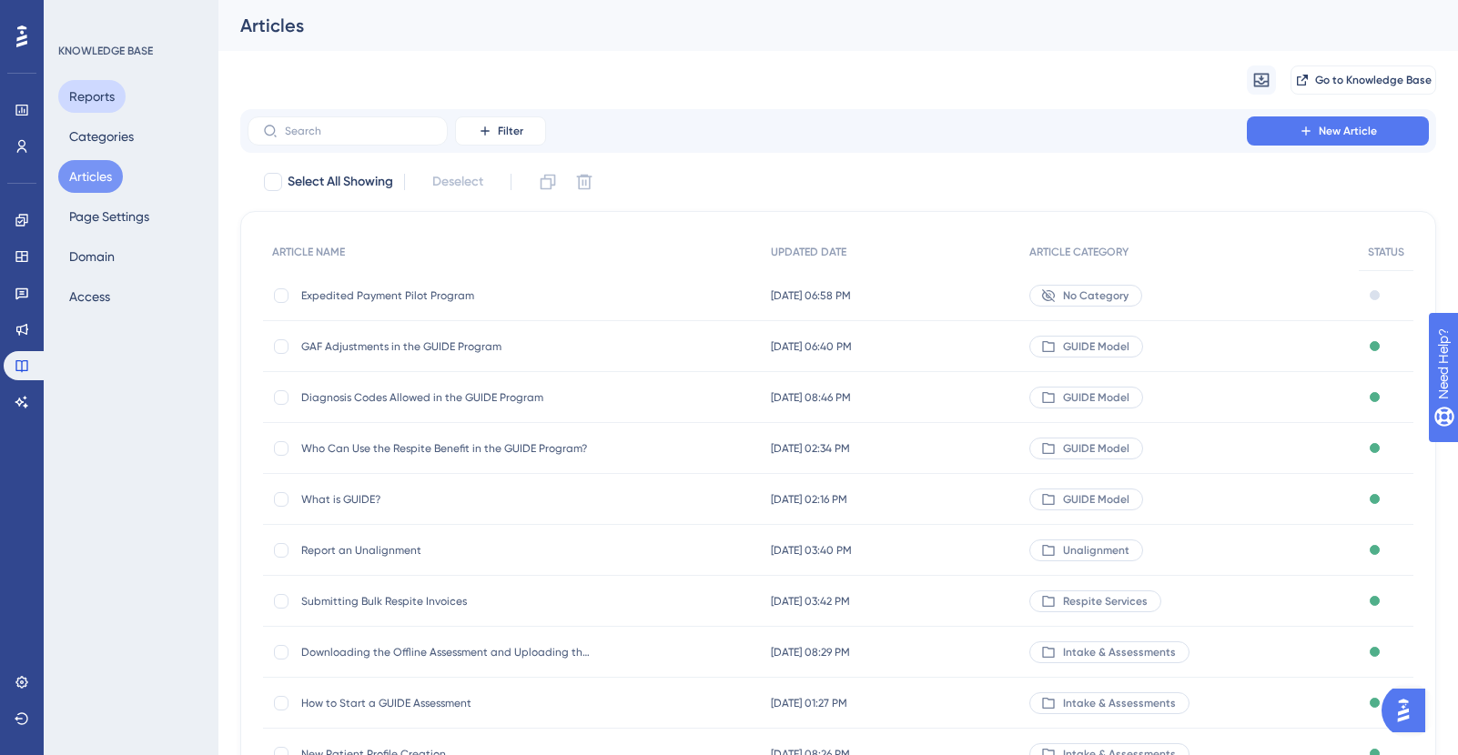
click at [110, 101] on button "Reports" at bounding box center [91, 96] width 67 height 33
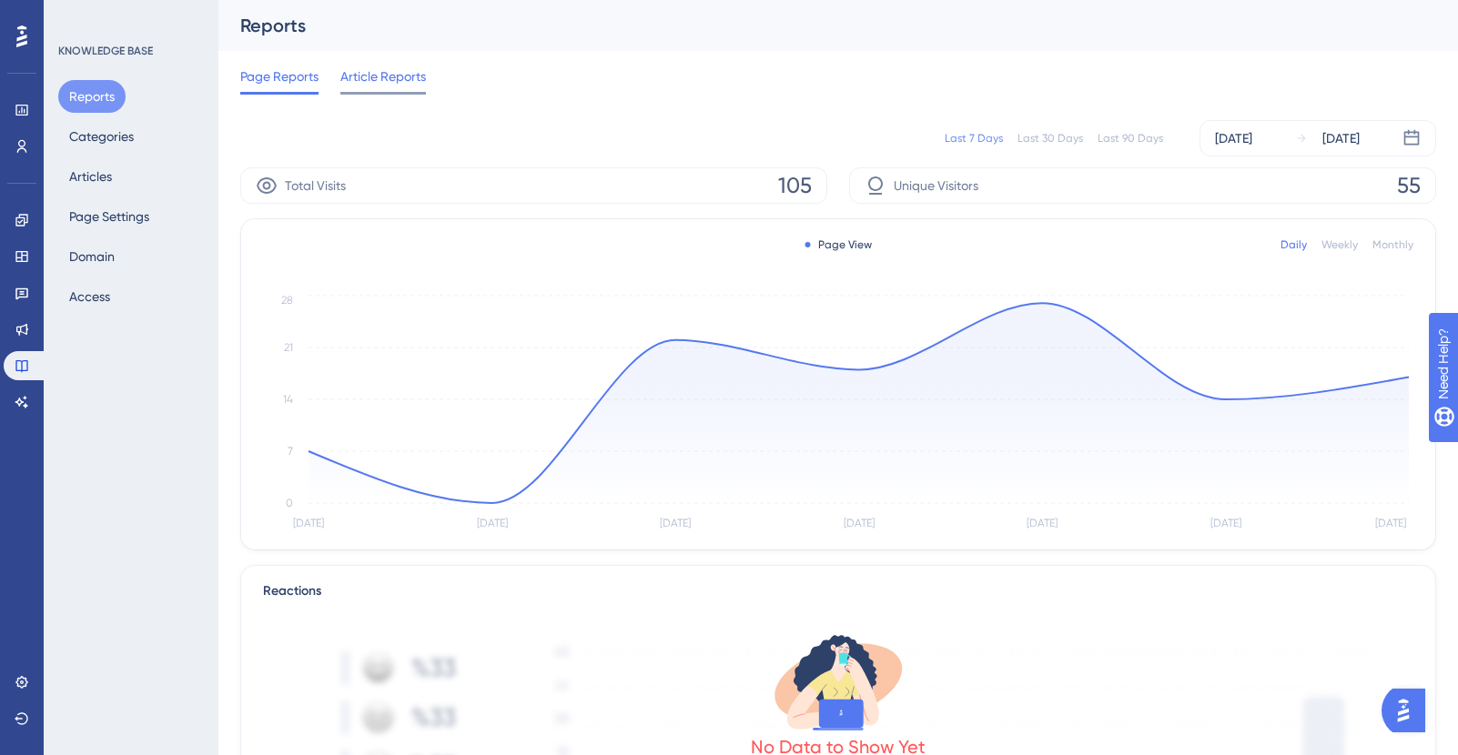
click at [362, 75] on span "Article Reports" at bounding box center [383, 77] width 86 height 22
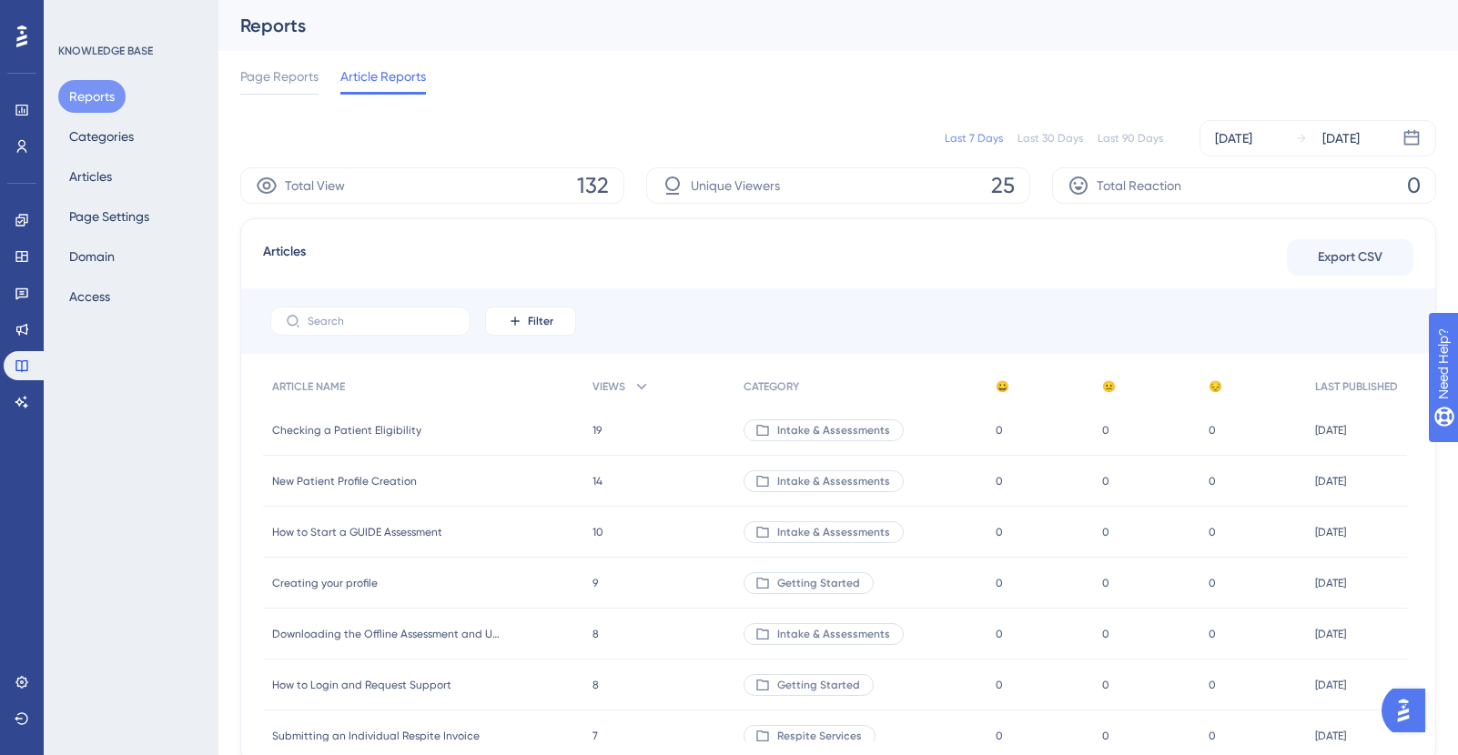
click at [401, 423] on span "Checking a Patient Eligibility" at bounding box center [346, 430] width 149 height 15
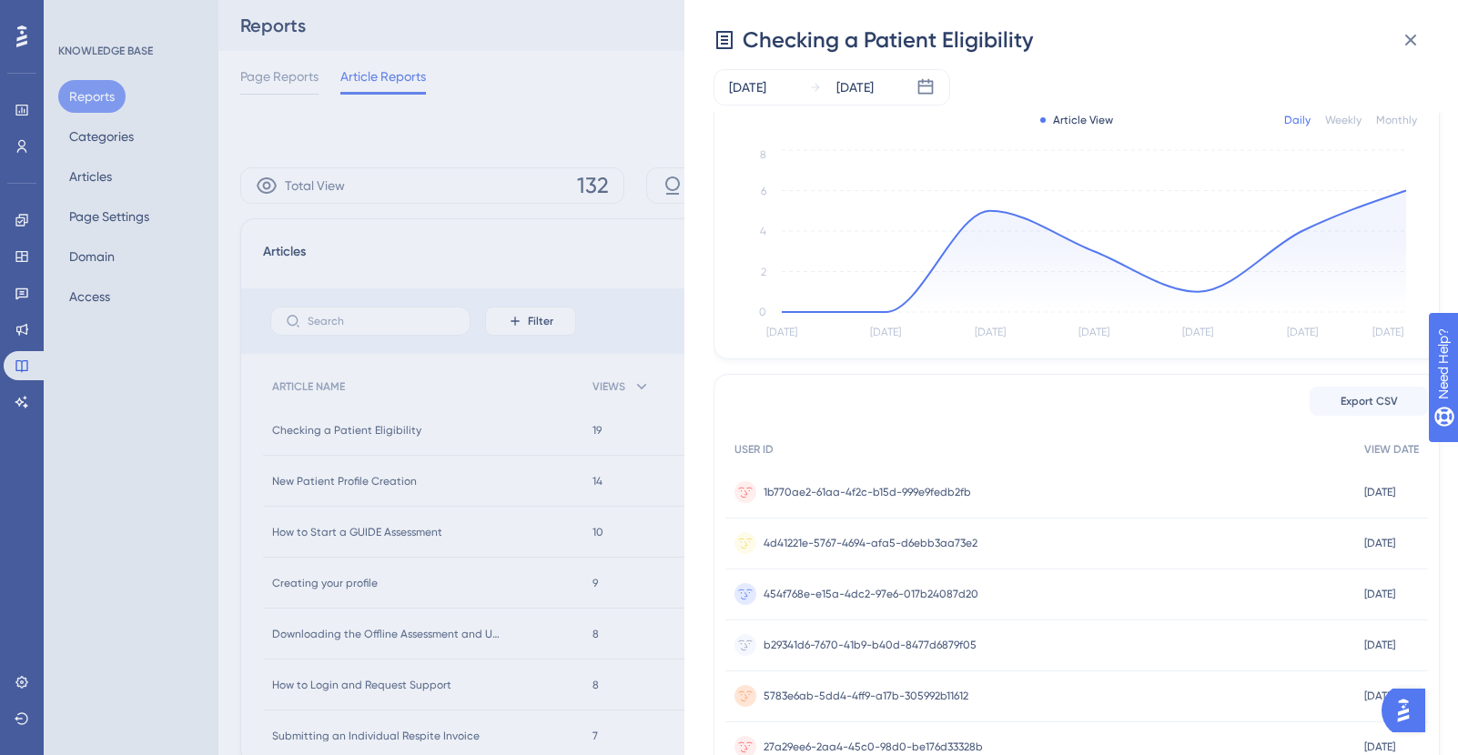
scroll to position [135, 0]
click at [851, 493] on span "1b770ae2-61aa-4f2c-b15d-999e9fedb2fb" at bounding box center [866, 491] width 207 height 15
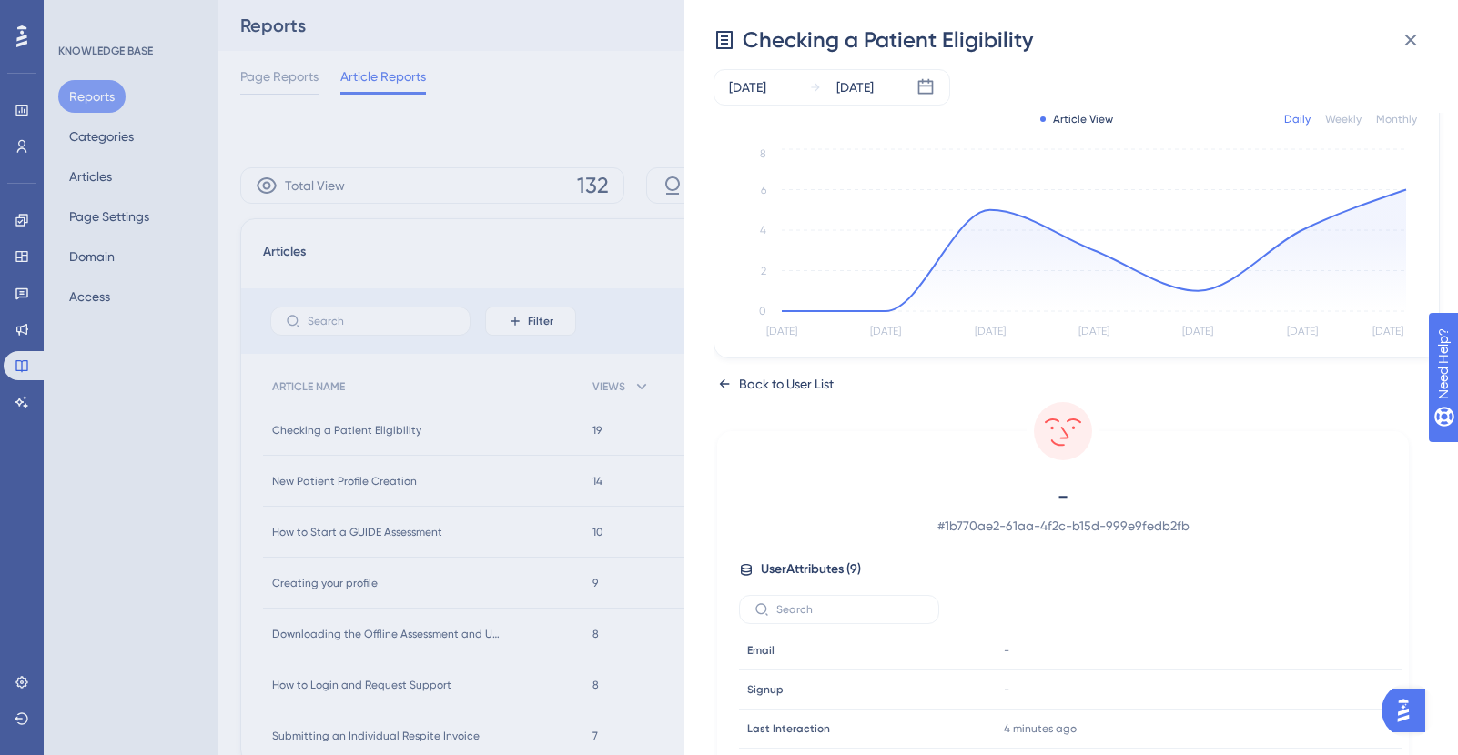
click at [784, 373] on div "Back to User List" at bounding box center [786, 384] width 95 height 22
